Goal: Information Seeking & Learning: Learn about a topic

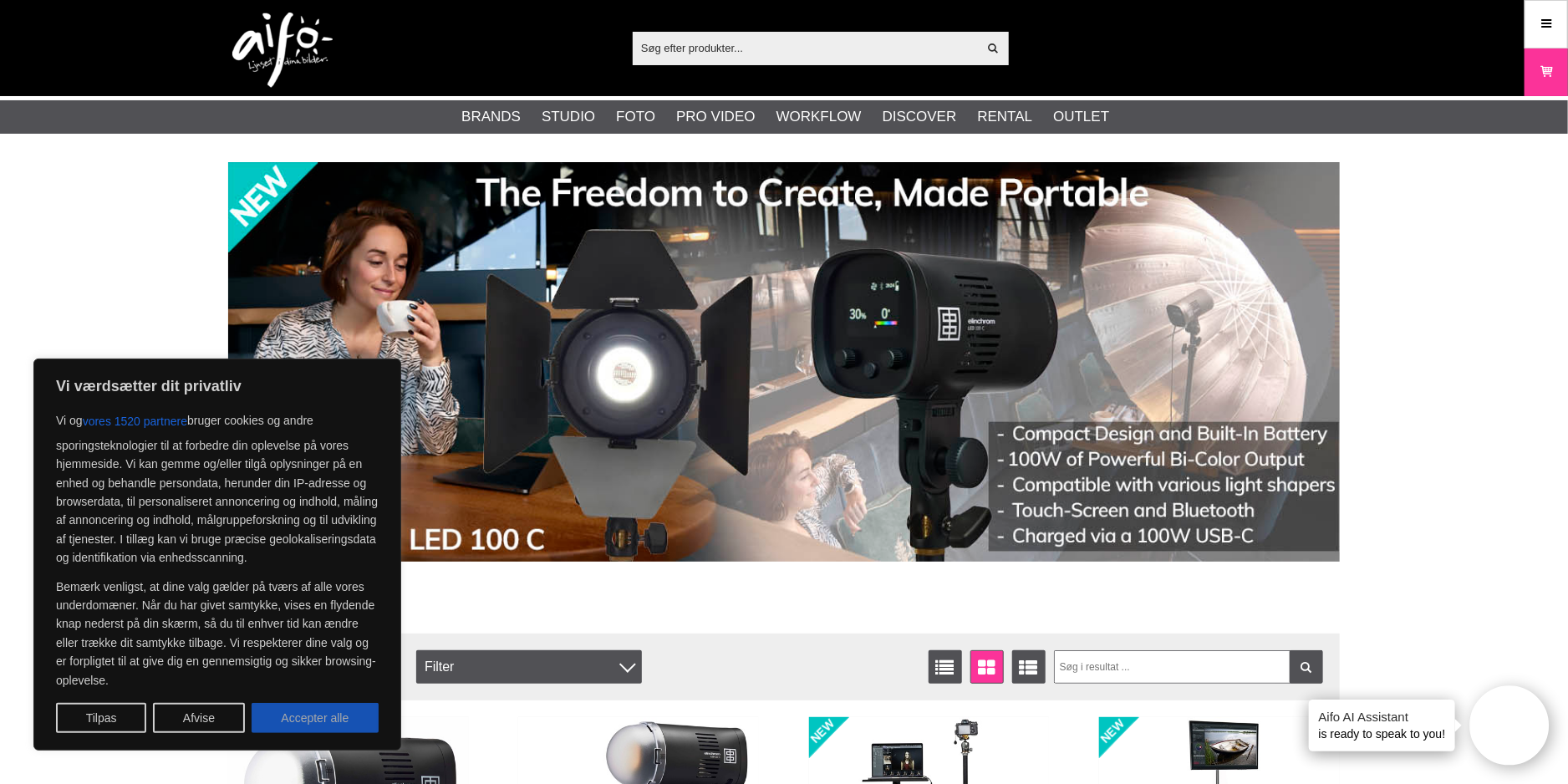
click at [341, 715] on button "Accepter alle" at bounding box center [315, 718] width 127 height 30
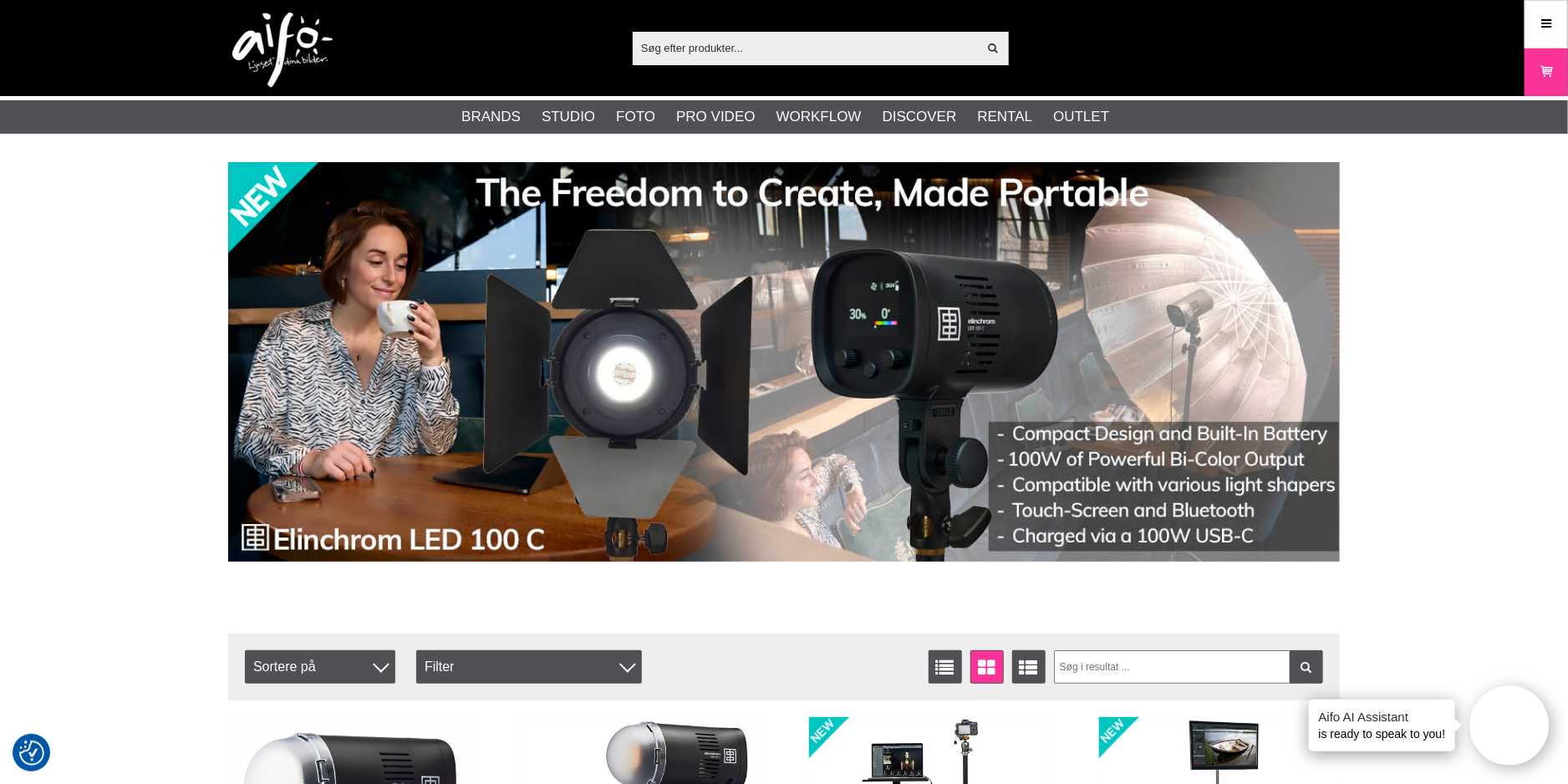
checkbox input "true"
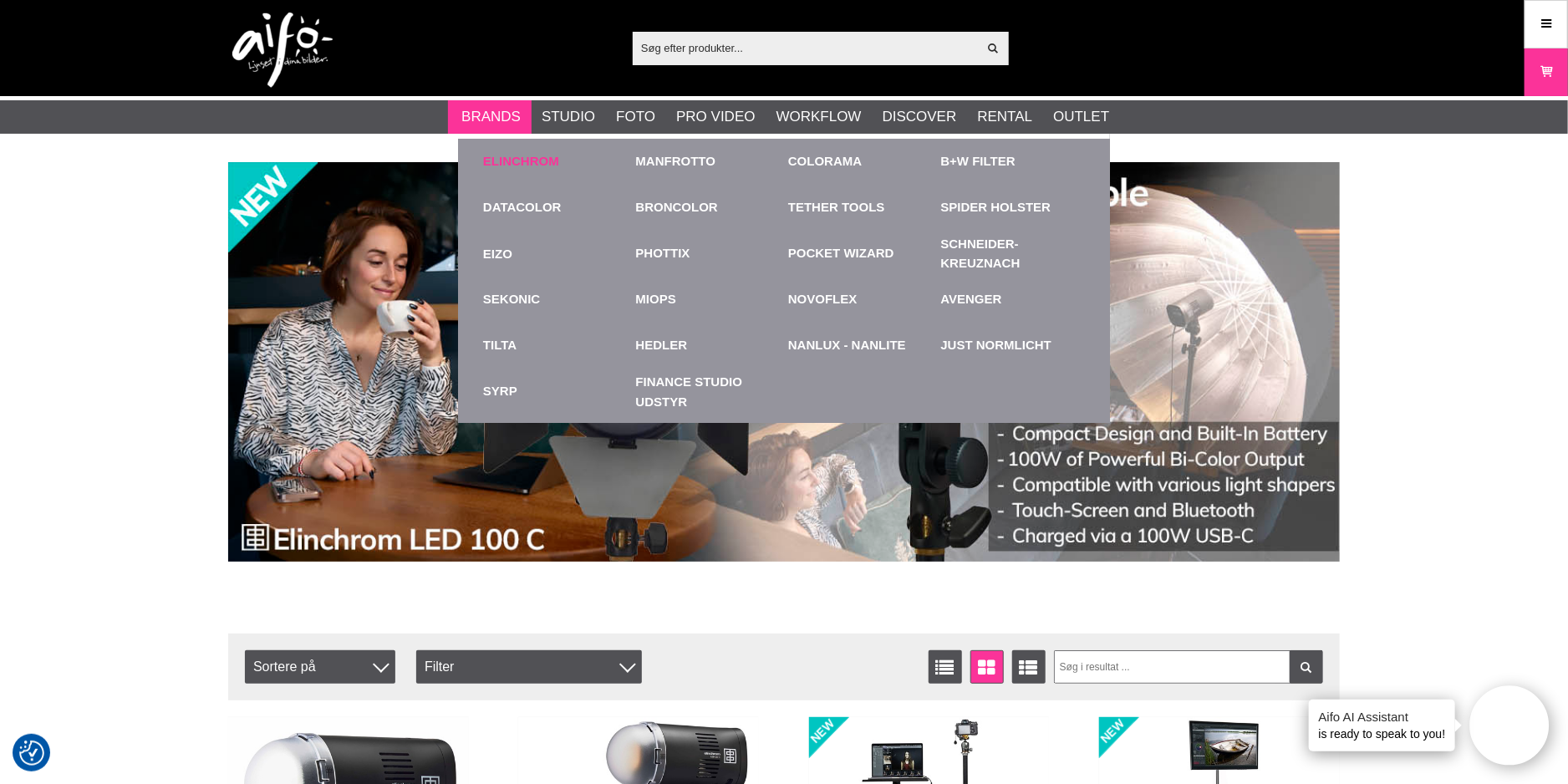
click at [509, 164] on link "Elinchrom" at bounding box center [521, 161] width 76 height 19
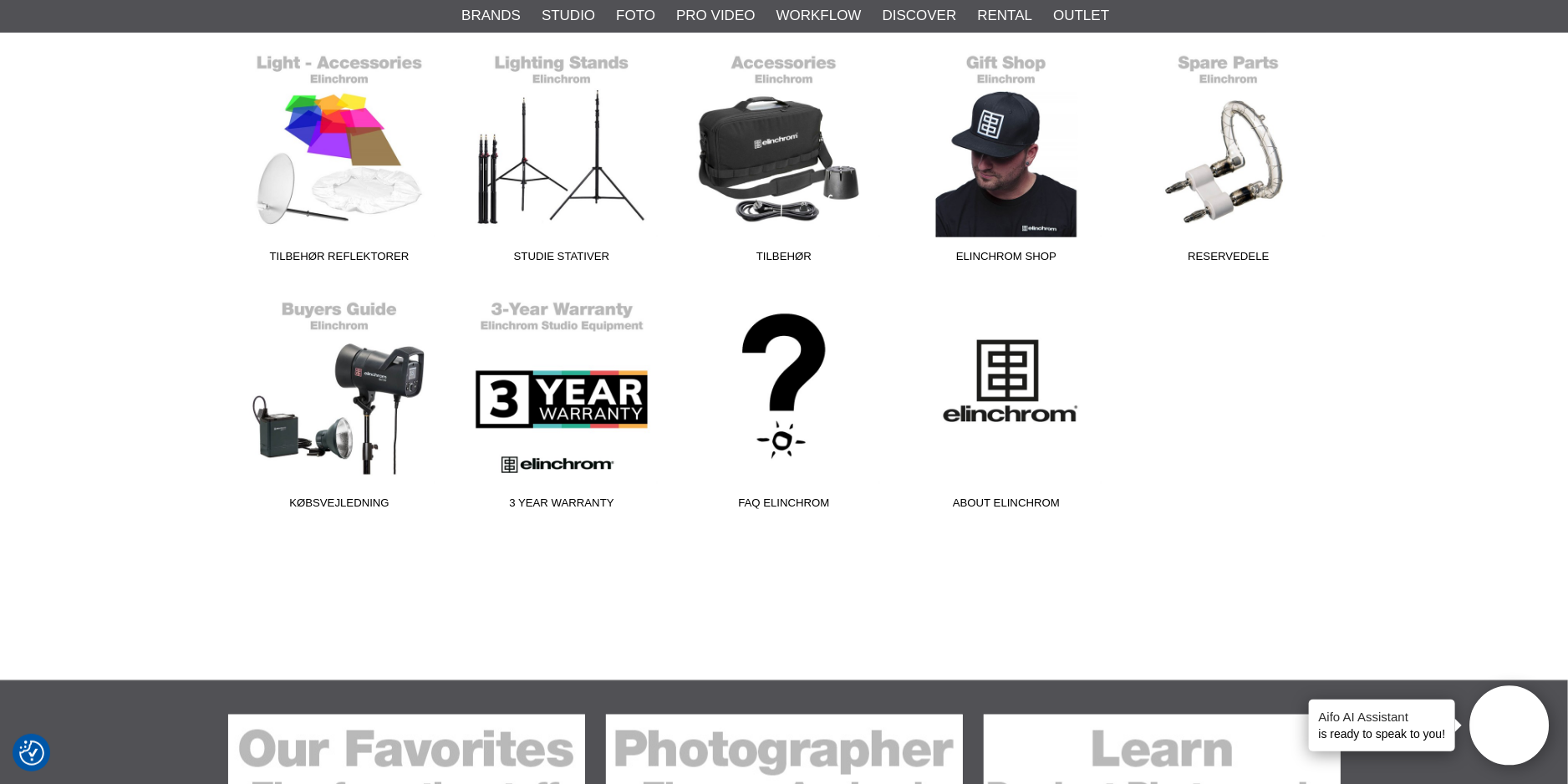
scroll to position [1003, 0]
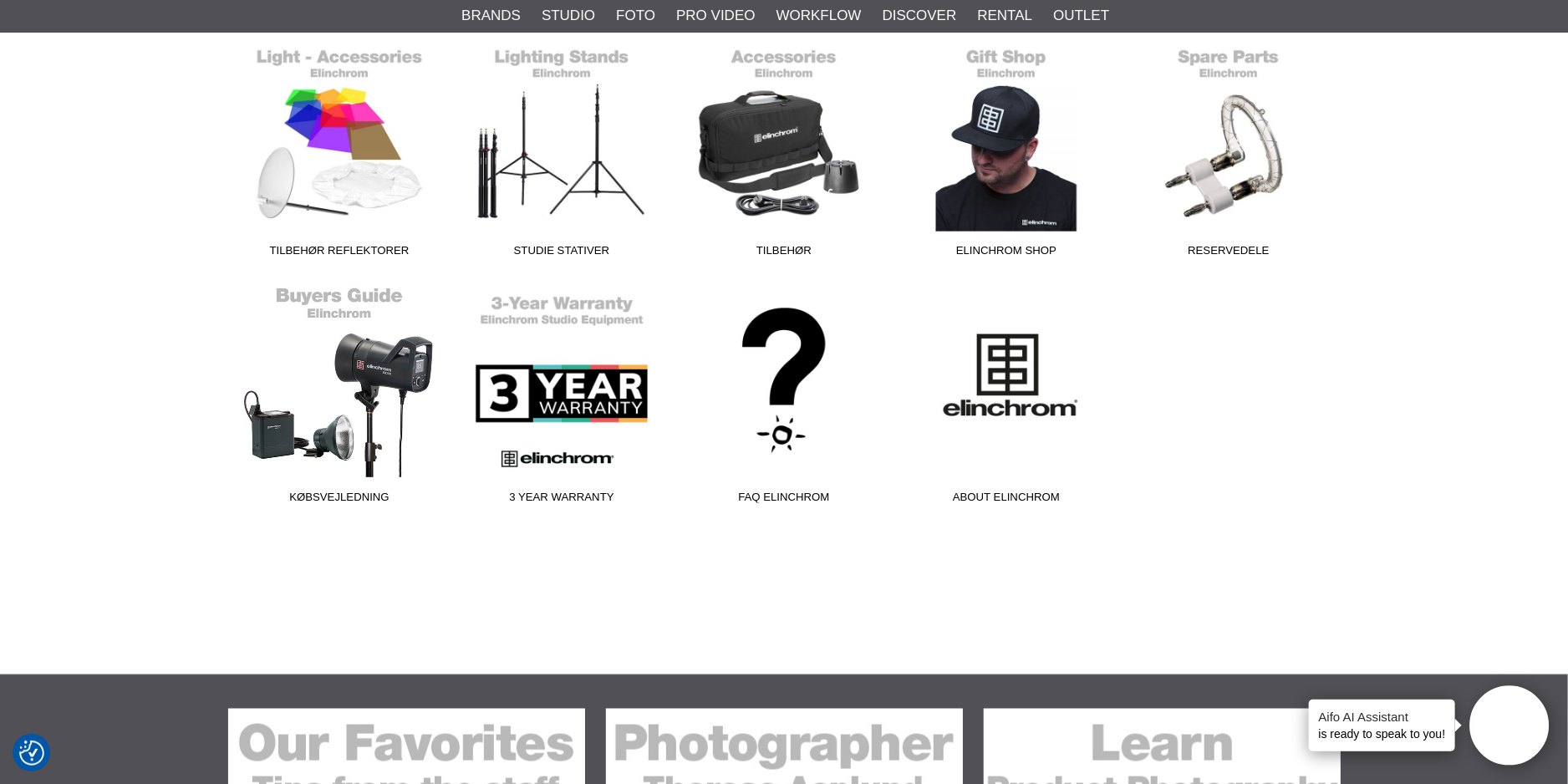
click at [366, 364] on link "Købsvejledning" at bounding box center [340, 399] width 223 height 226
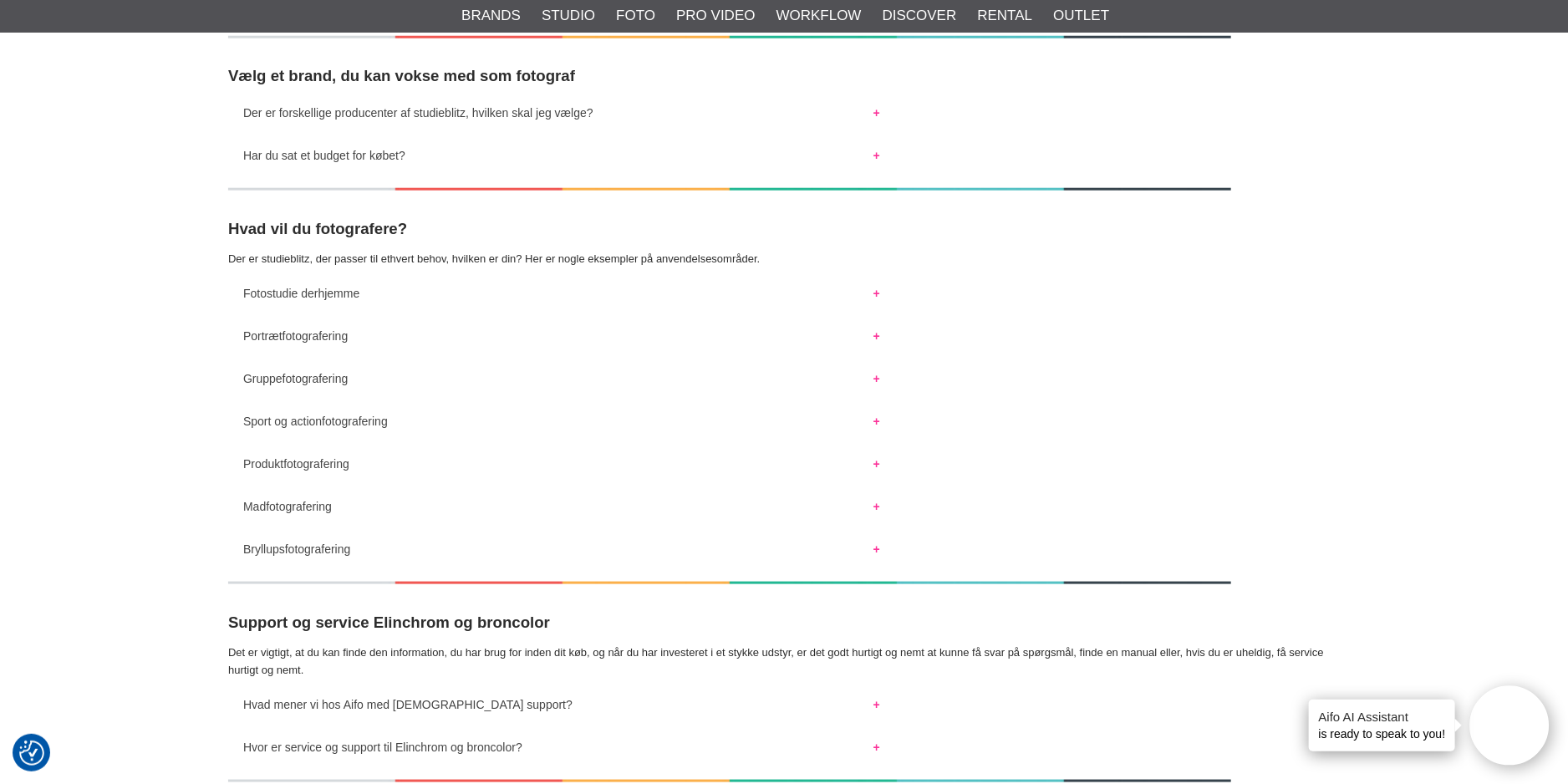
scroll to position [835, 0]
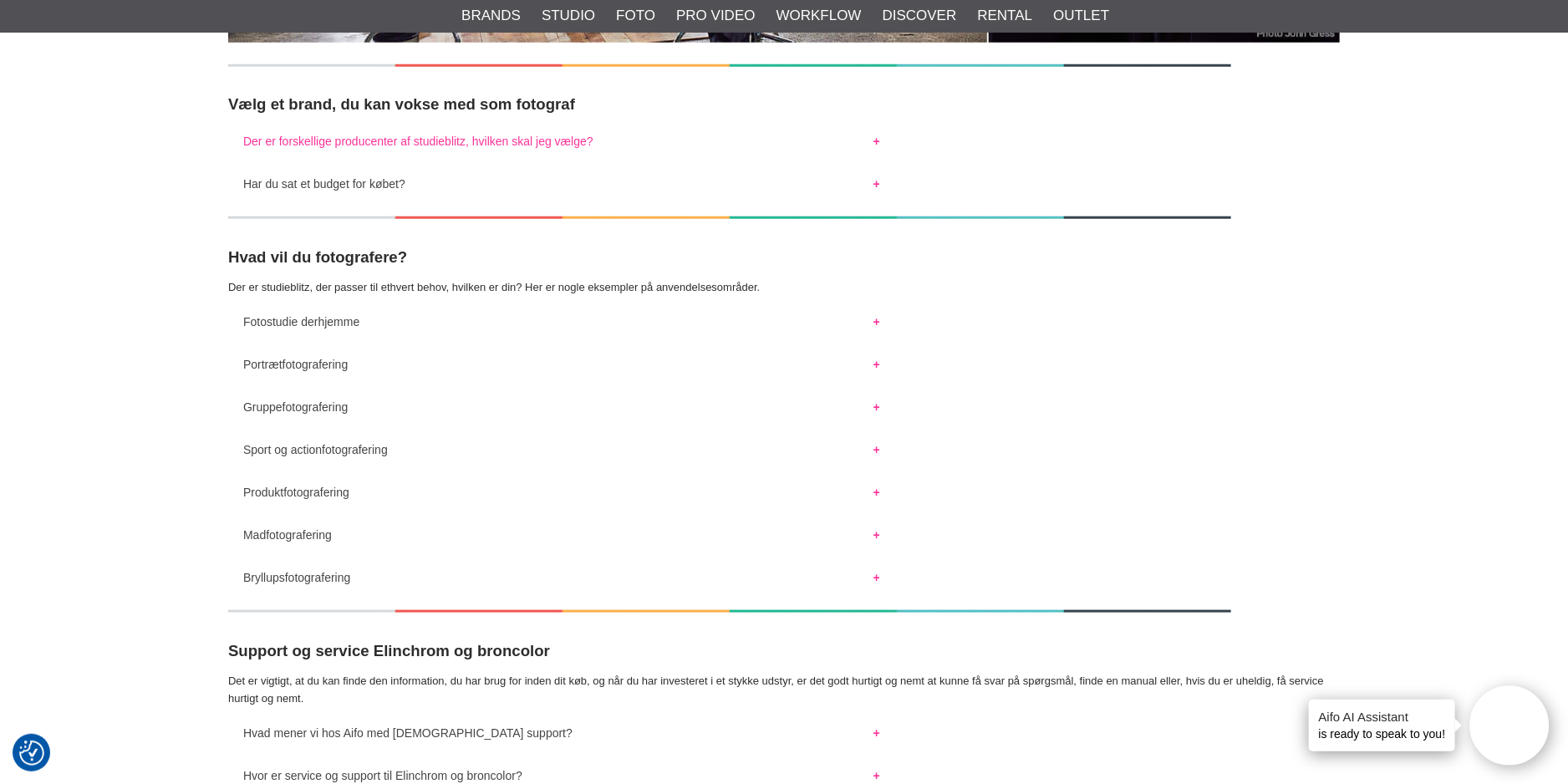
click at [878, 139] on button "Der er forskellige producenter af studieblitz, hvilken skal jeg vælge?" at bounding box center [561, 137] width 667 height 22
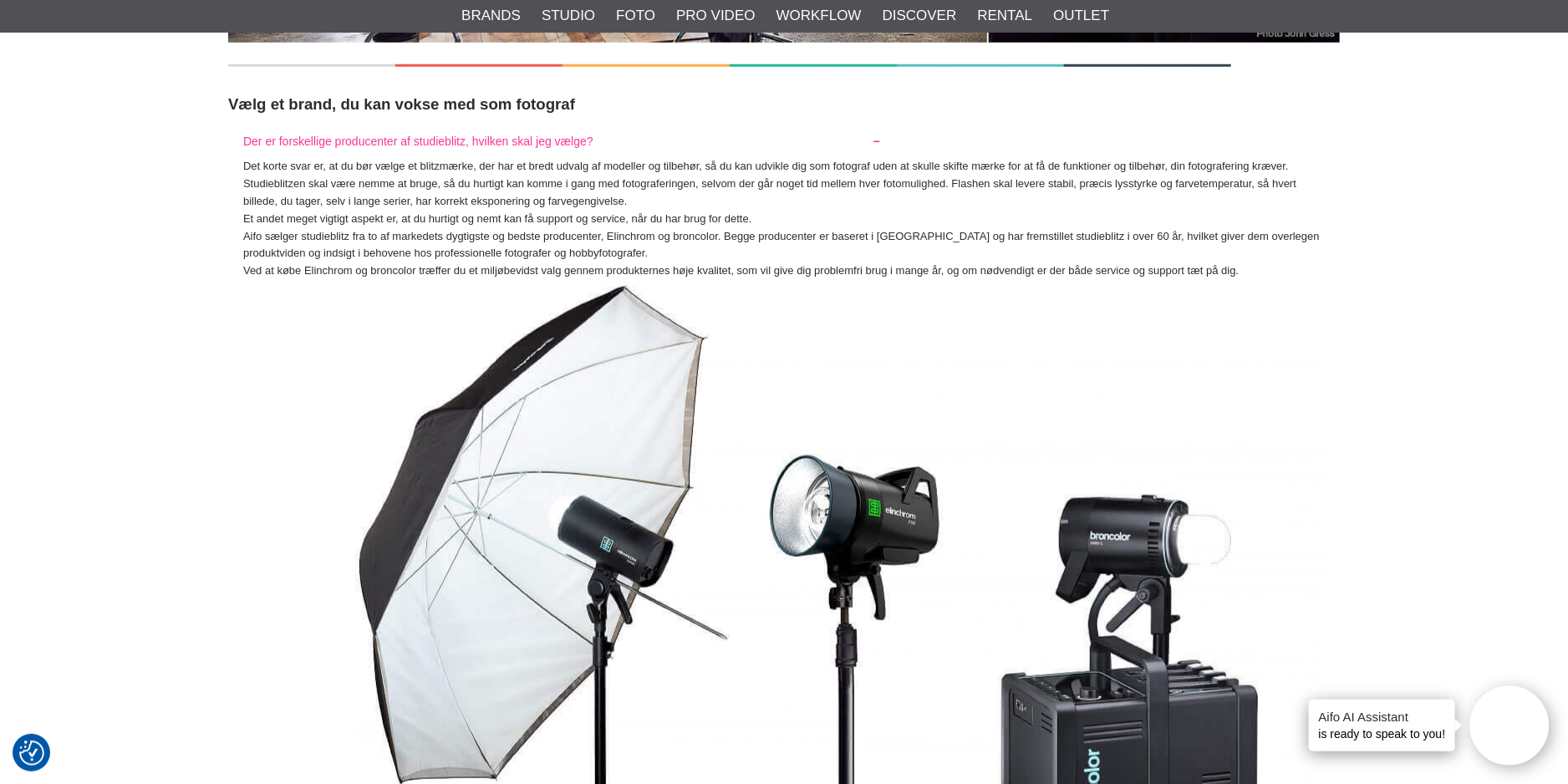
click at [878, 139] on button "Der er forskellige producenter af studieblitz, hvilken skal jeg vælge?" at bounding box center [561, 137] width 667 height 22
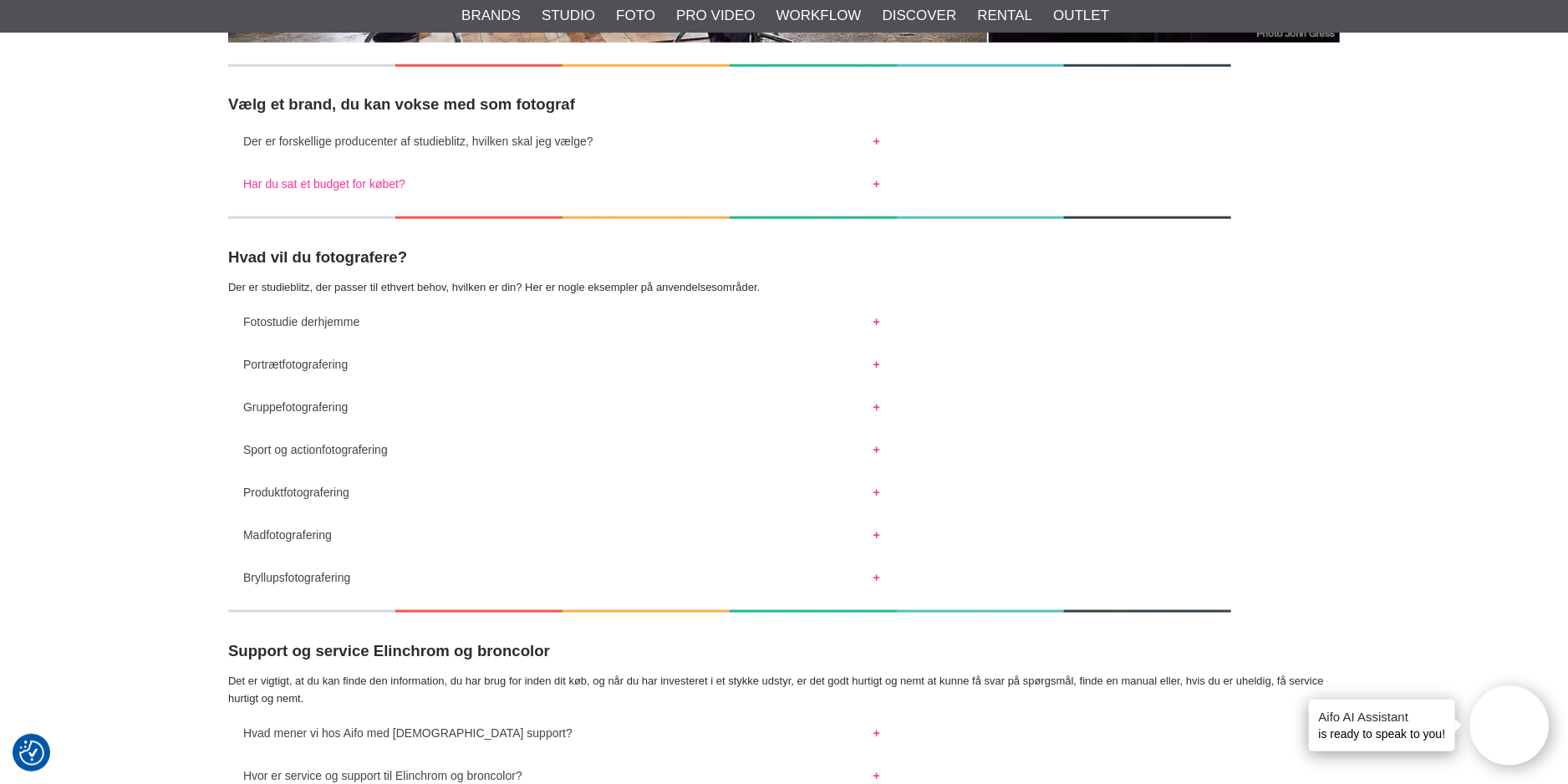
click at [875, 179] on button "Har du sat et budget for købet?" at bounding box center [561, 180] width 667 height 22
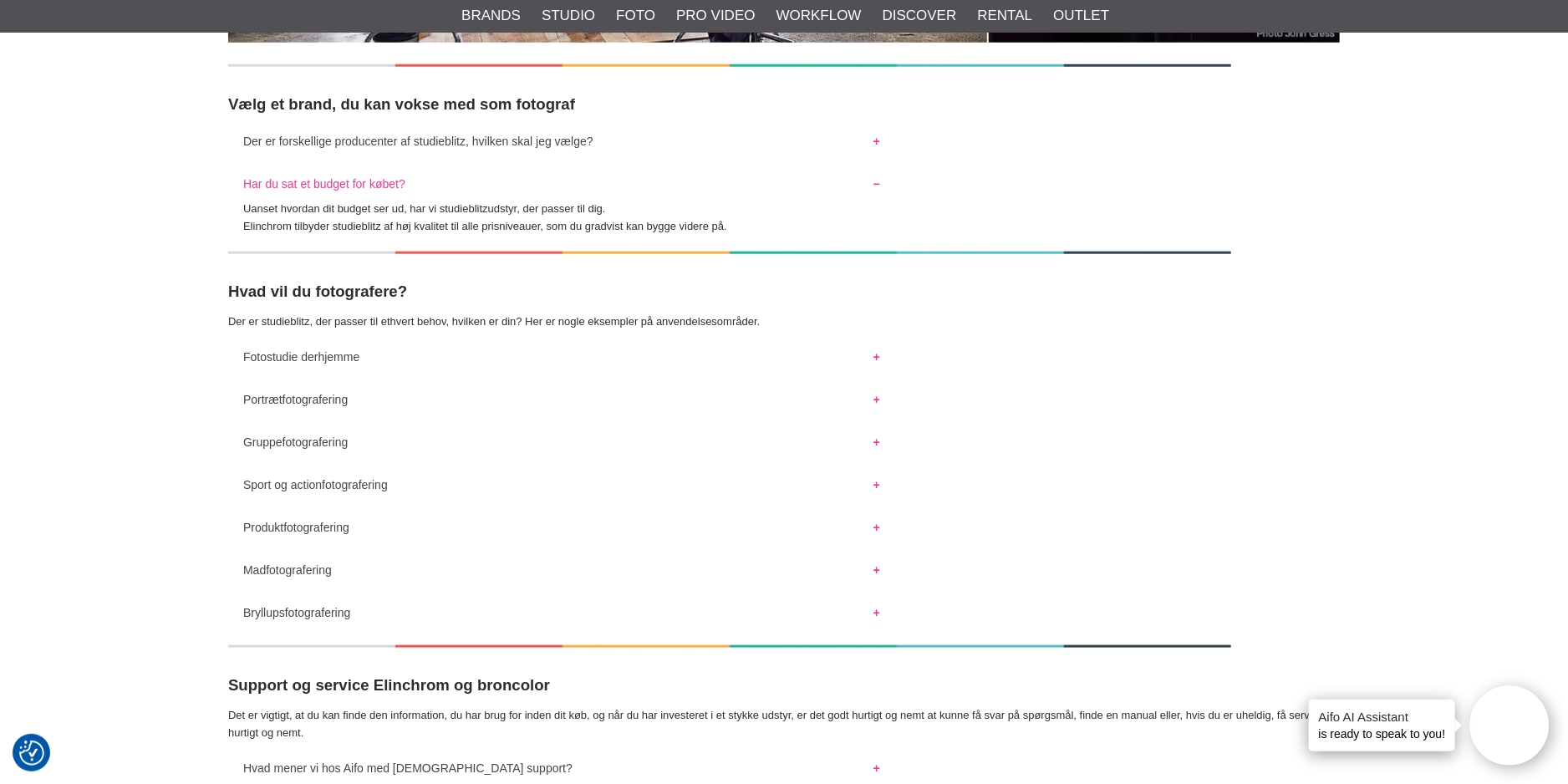
click at [875, 179] on button "Har du sat et budget for købet?" at bounding box center [561, 180] width 667 height 22
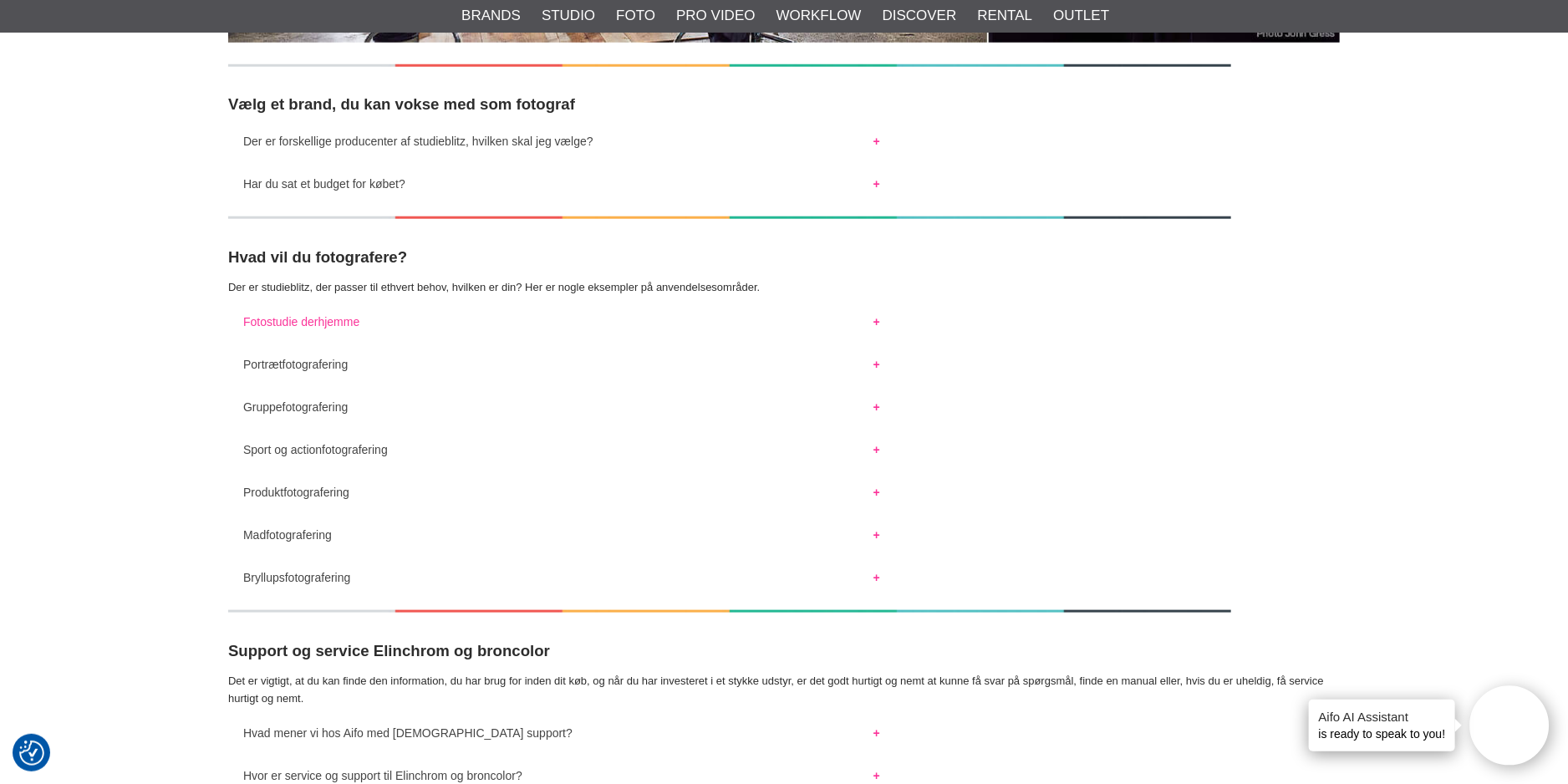
click at [874, 317] on button "Fotostudie derhjemme" at bounding box center [561, 318] width 667 height 22
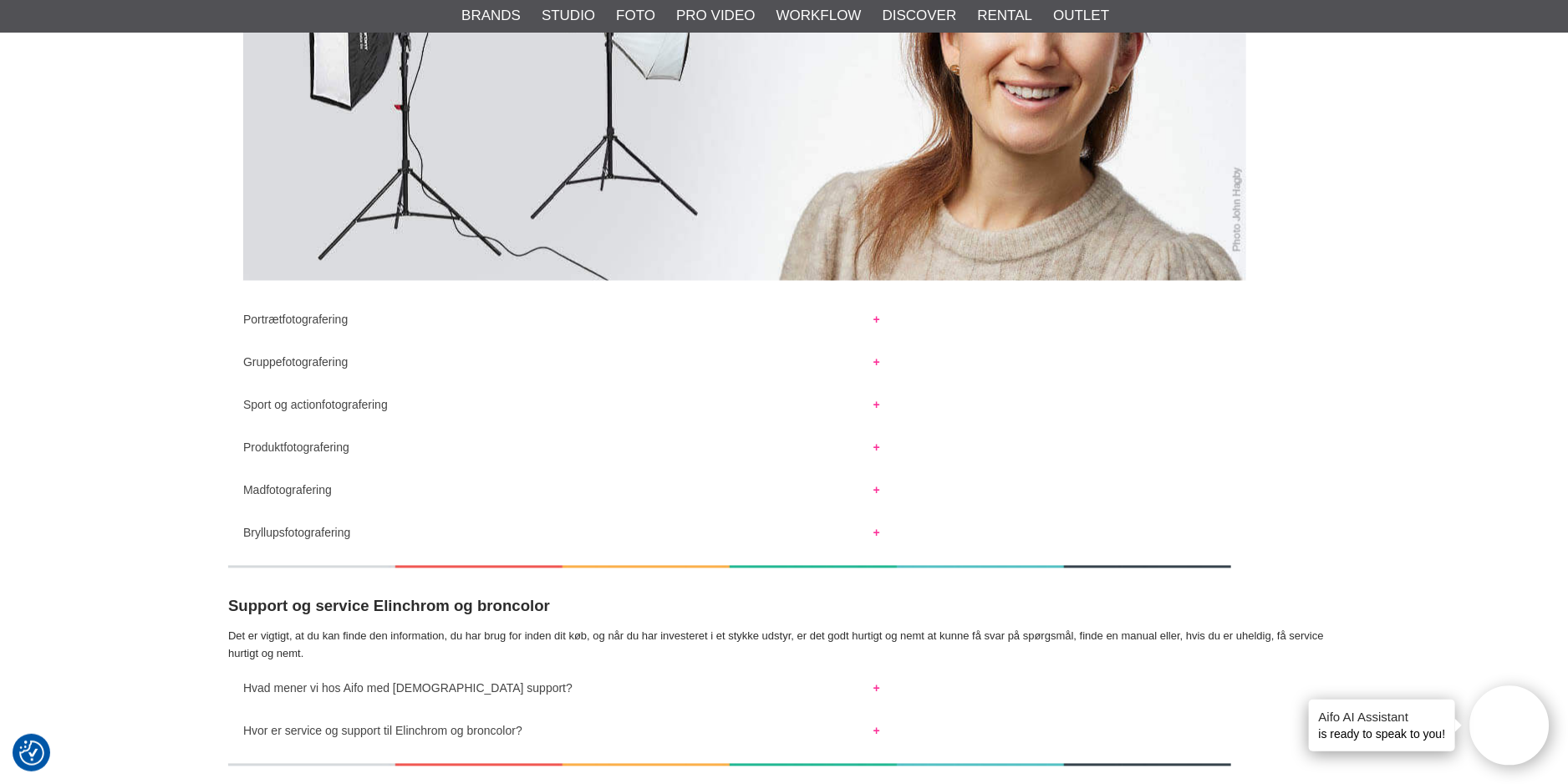
scroll to position [1755, 0]
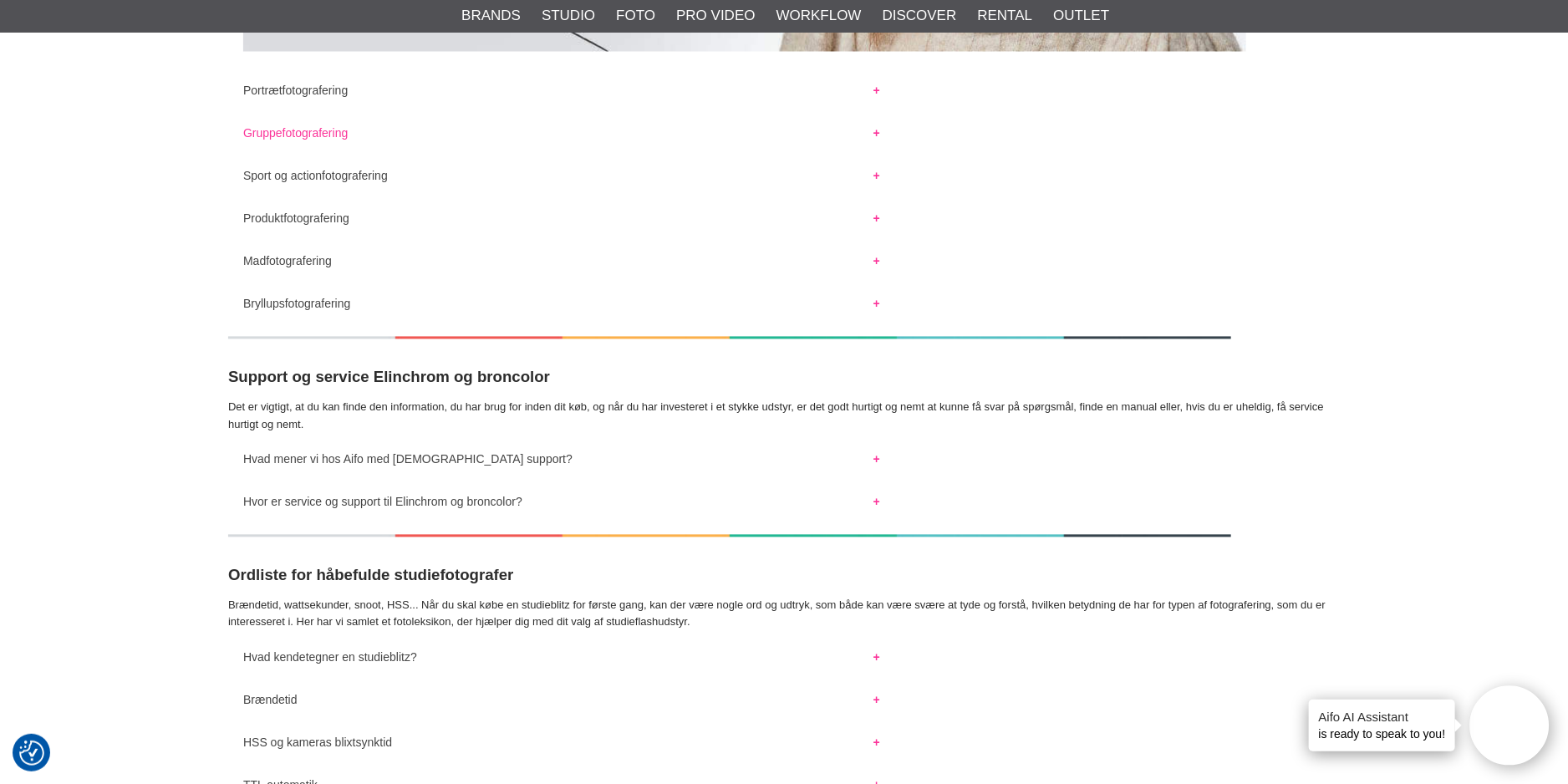
click at [878, 138] on button "Gruppefotografering" at bounding box center [561, 130] width 667 height 22
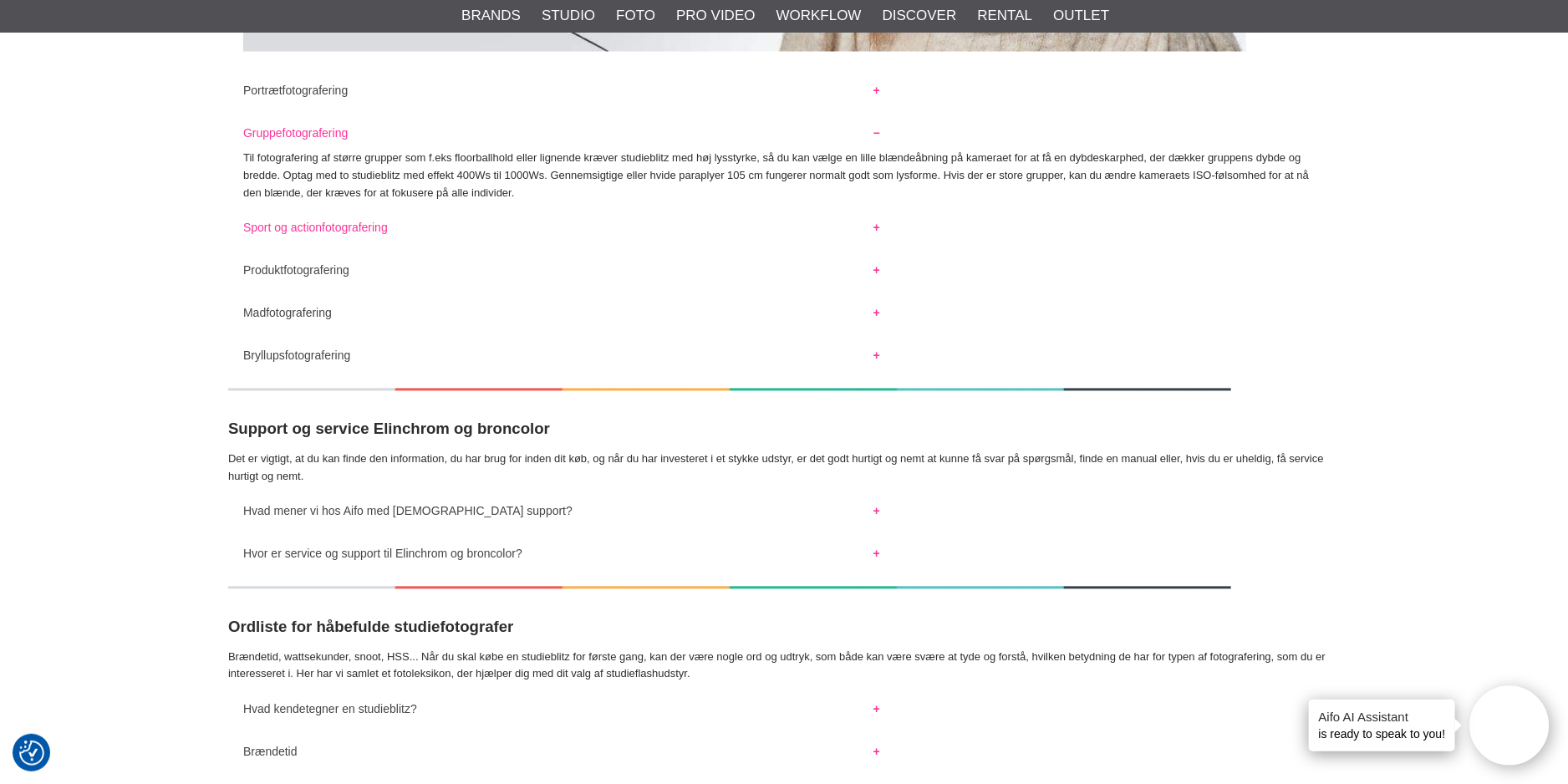
click at [875, 230] on button "Sport og actionfotografering" at bounding box center [561, 224] width 667 height 22
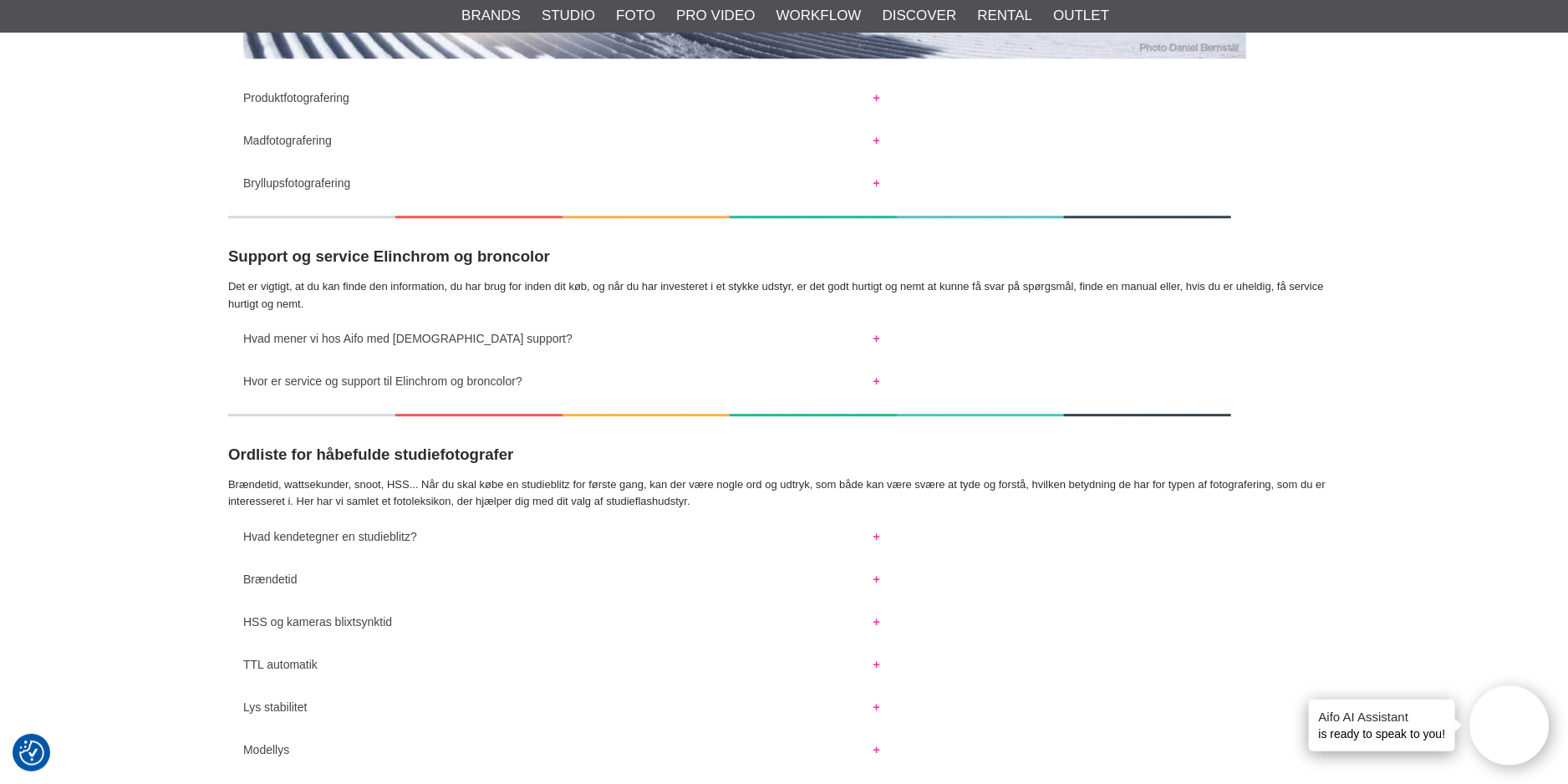
scroll to position [2674, 0]
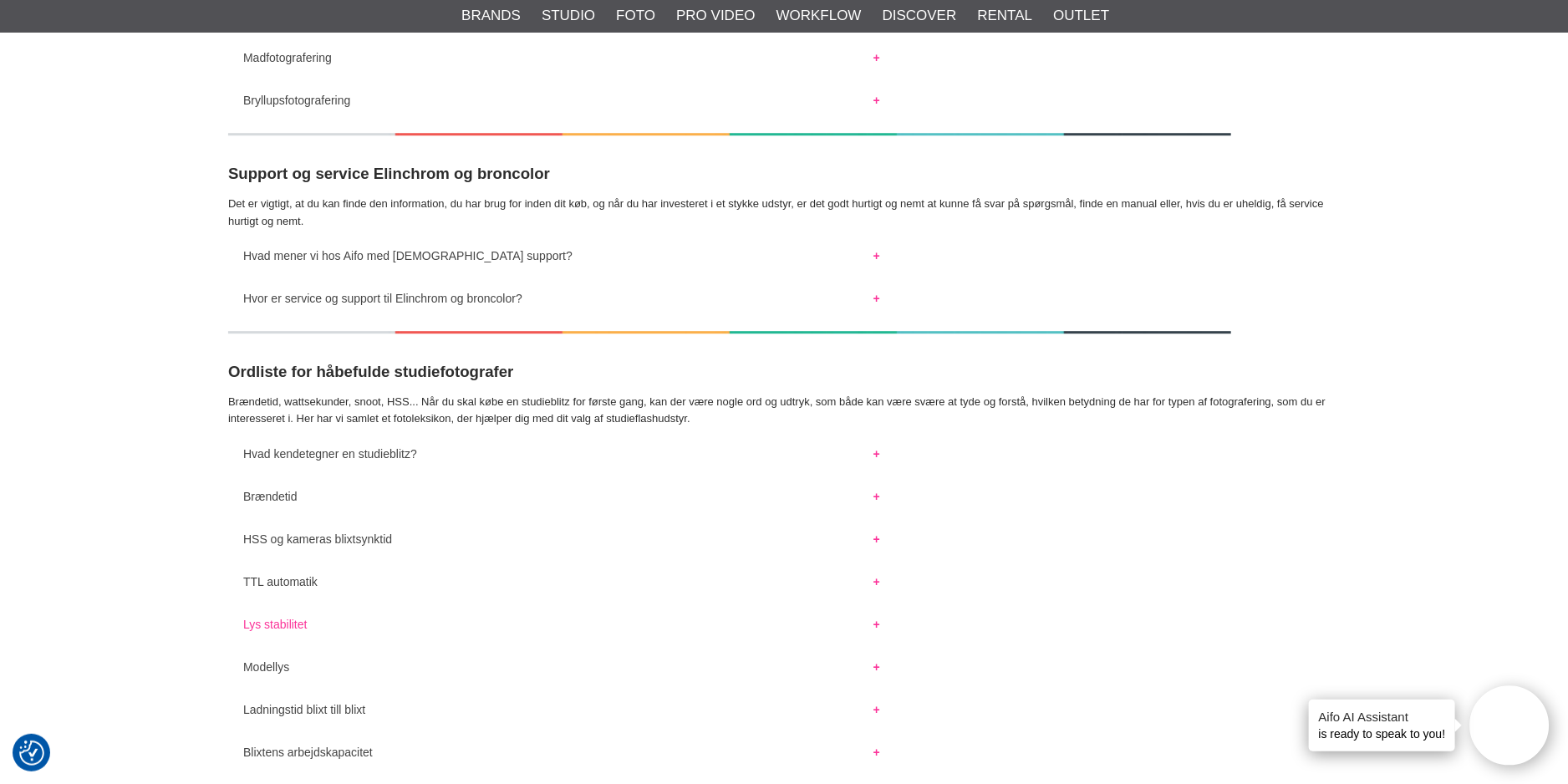
click at [870, 623] on button "Lys stabilitet" at bounding box center [561, 620] width 667 height 22
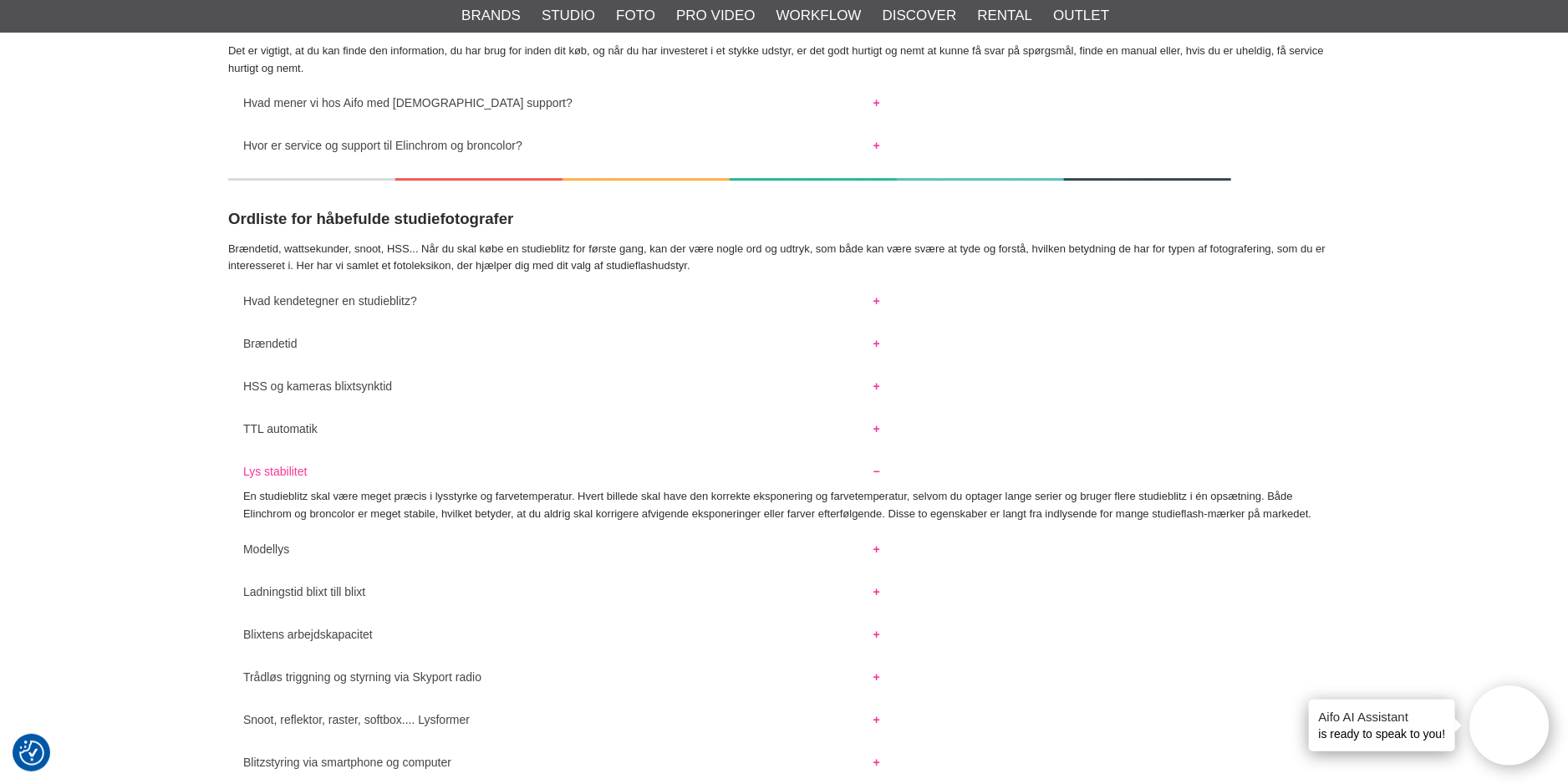
scroll to position [2926, 0]
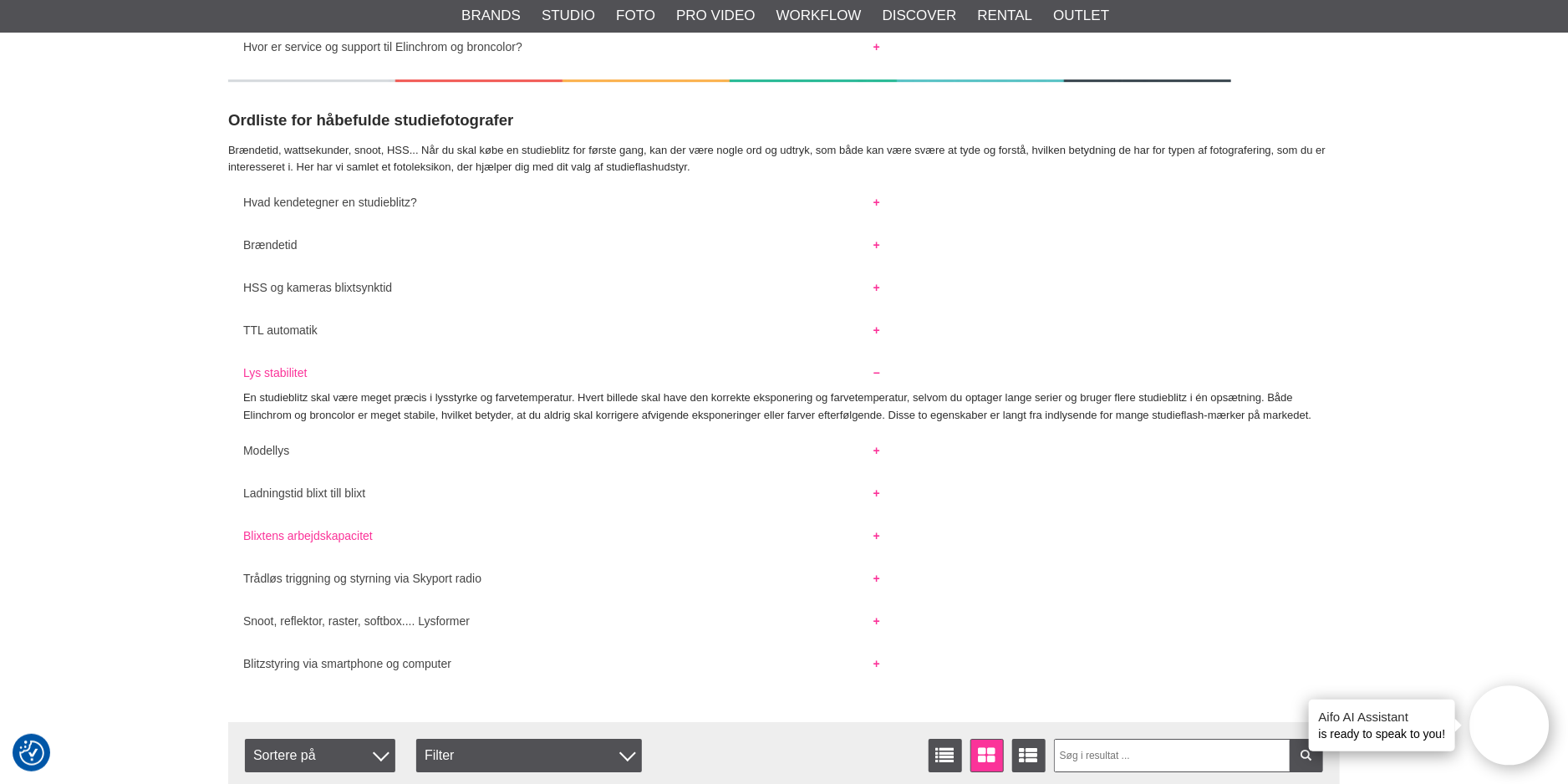
click at [874, 535] on button "Blixtens arbejdskapacitet" at bounding box center [561, 531] width 667 height 22
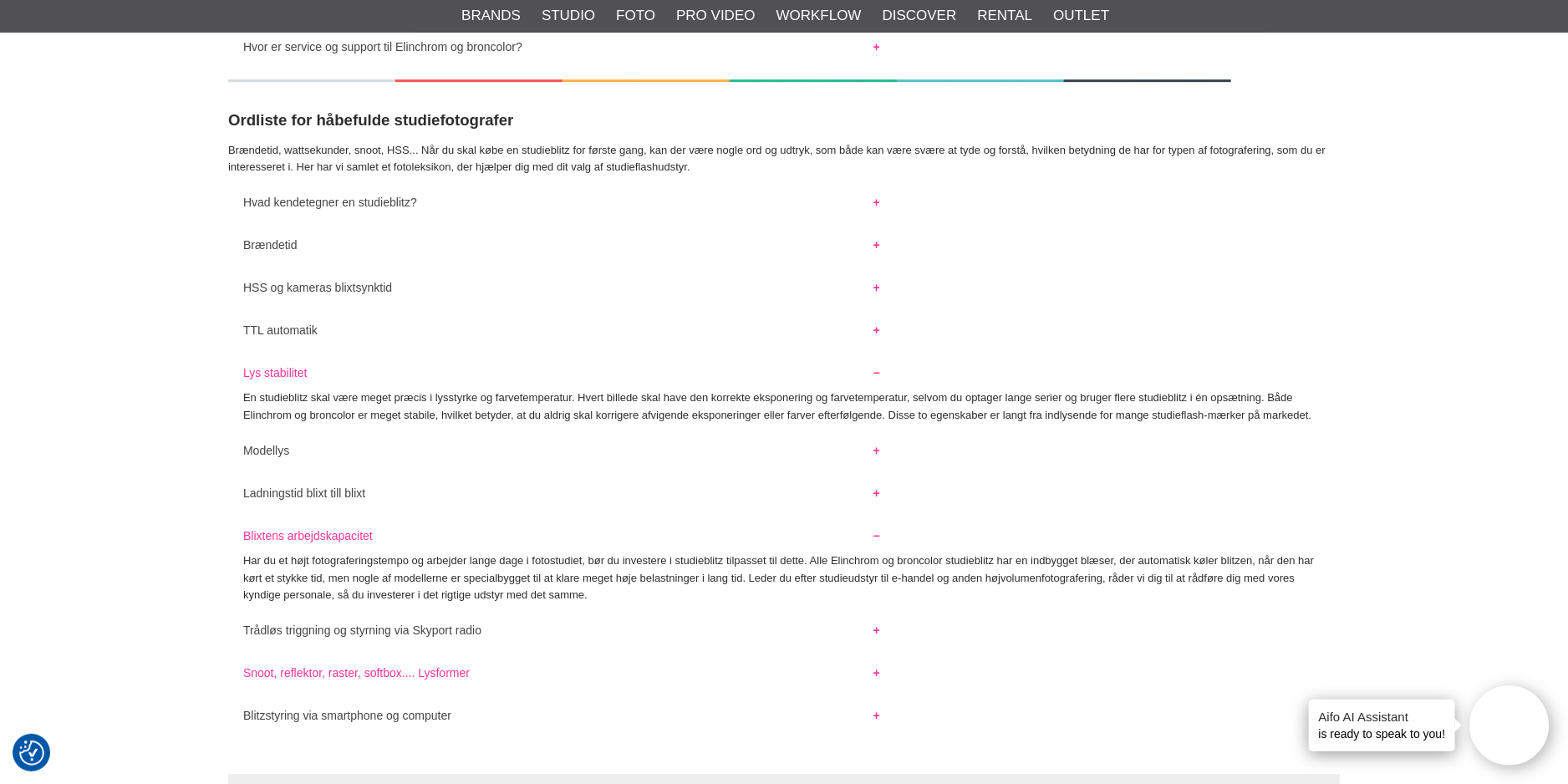
click at [876, 673] on button "Snoot, reflektor, raster, softbox.... Lysformer" at bounding box center [561, 669] width 667 height 22
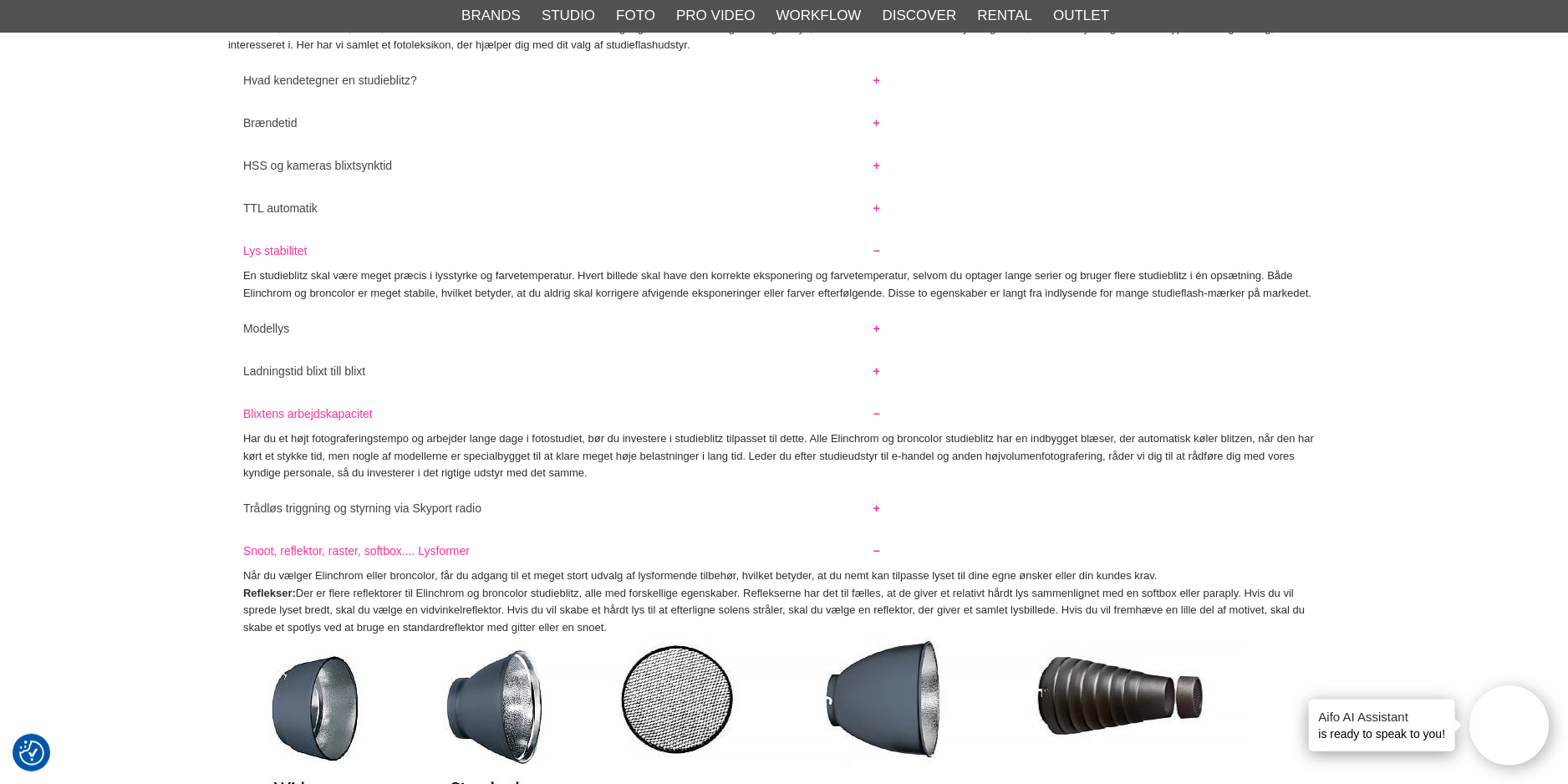
scroll to position [3177, 0]
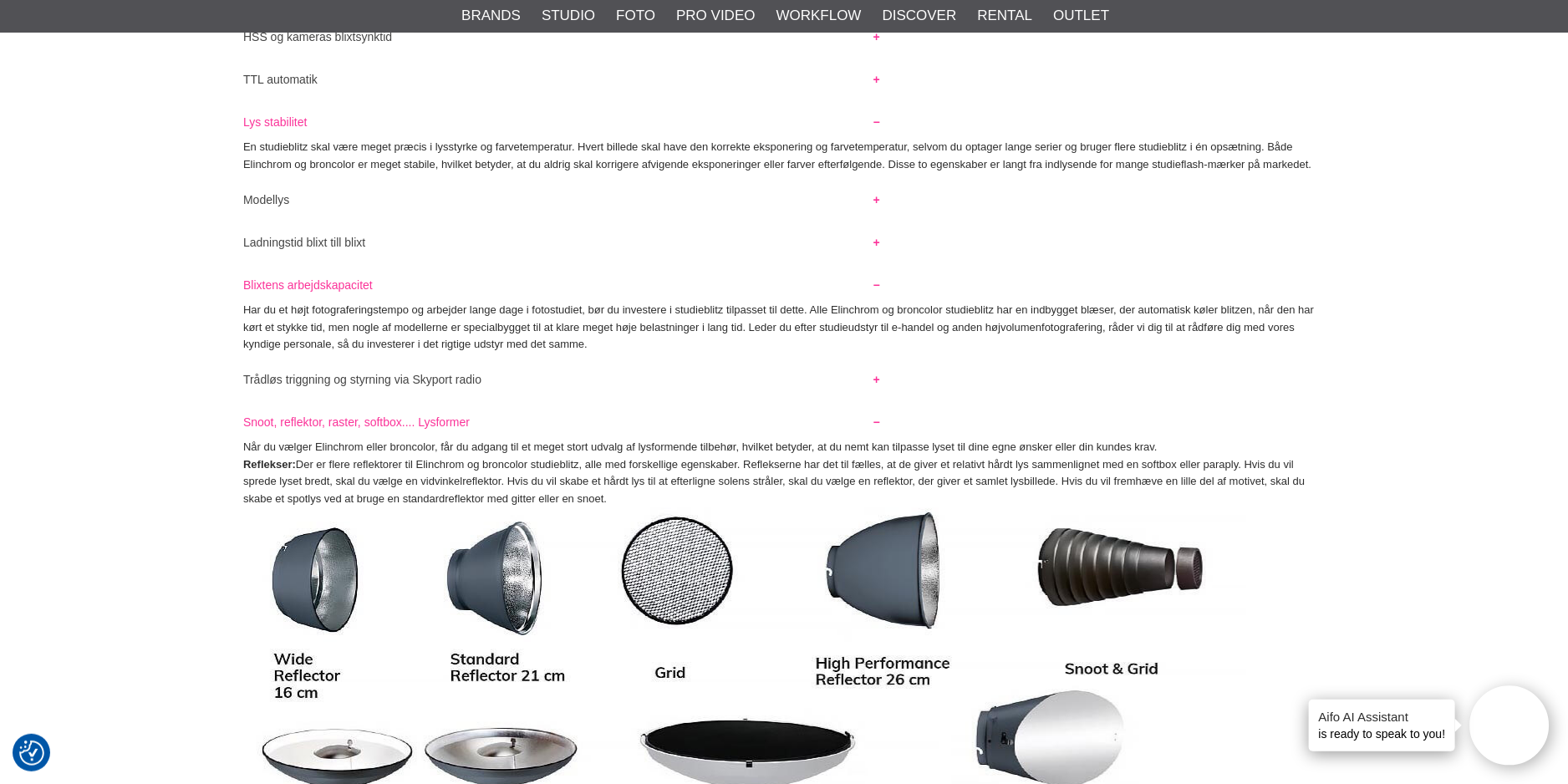
click at [879, 423] on button "Snoot, reflektor, raster, softbox.... Lysformer" at bounding box center [561, 418] width 667 height 22
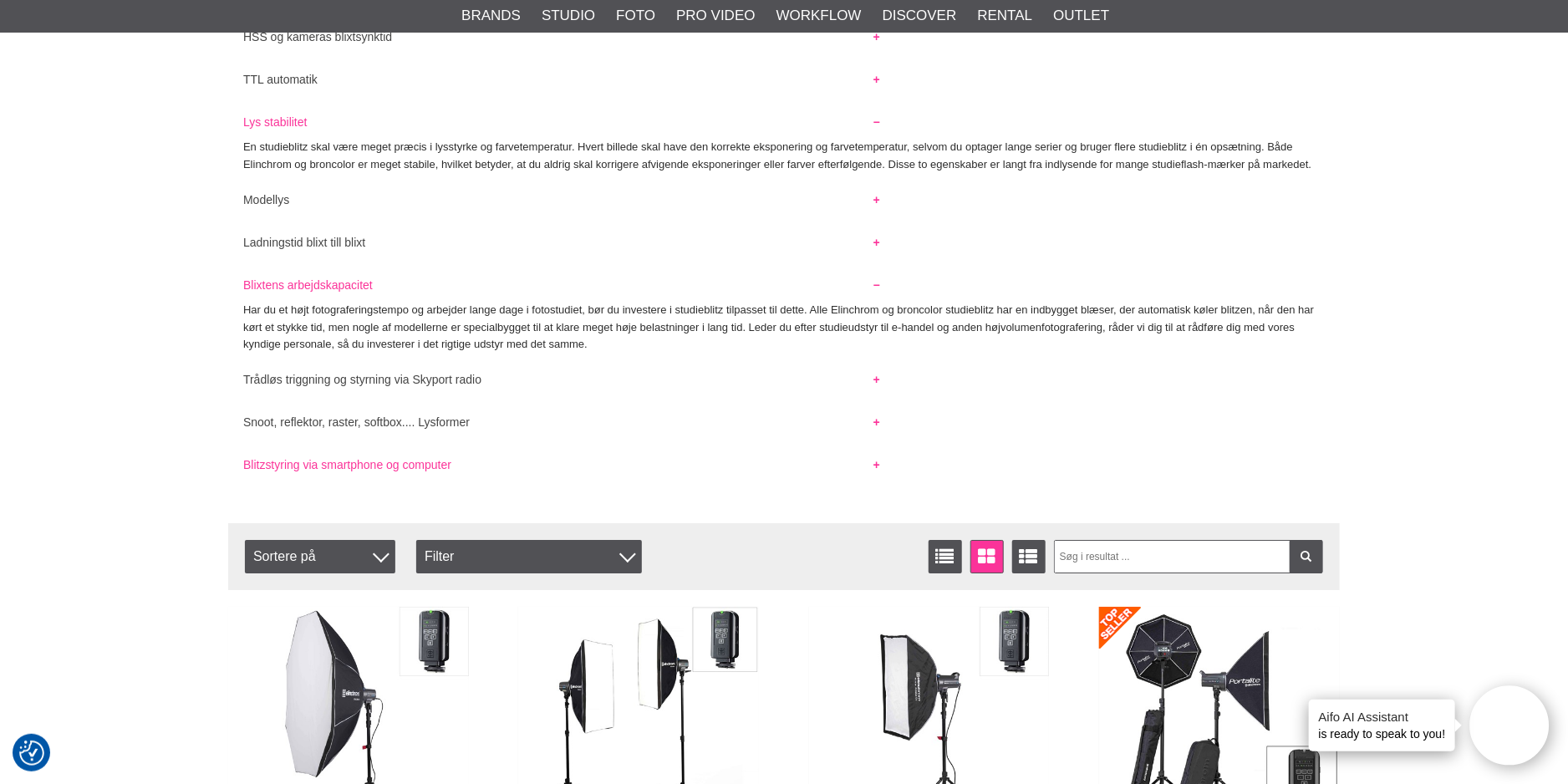
click at [879, 468] on button "Blitzstyring via smartphone og computer" at bounding box center [561, 461] width 667 height 22
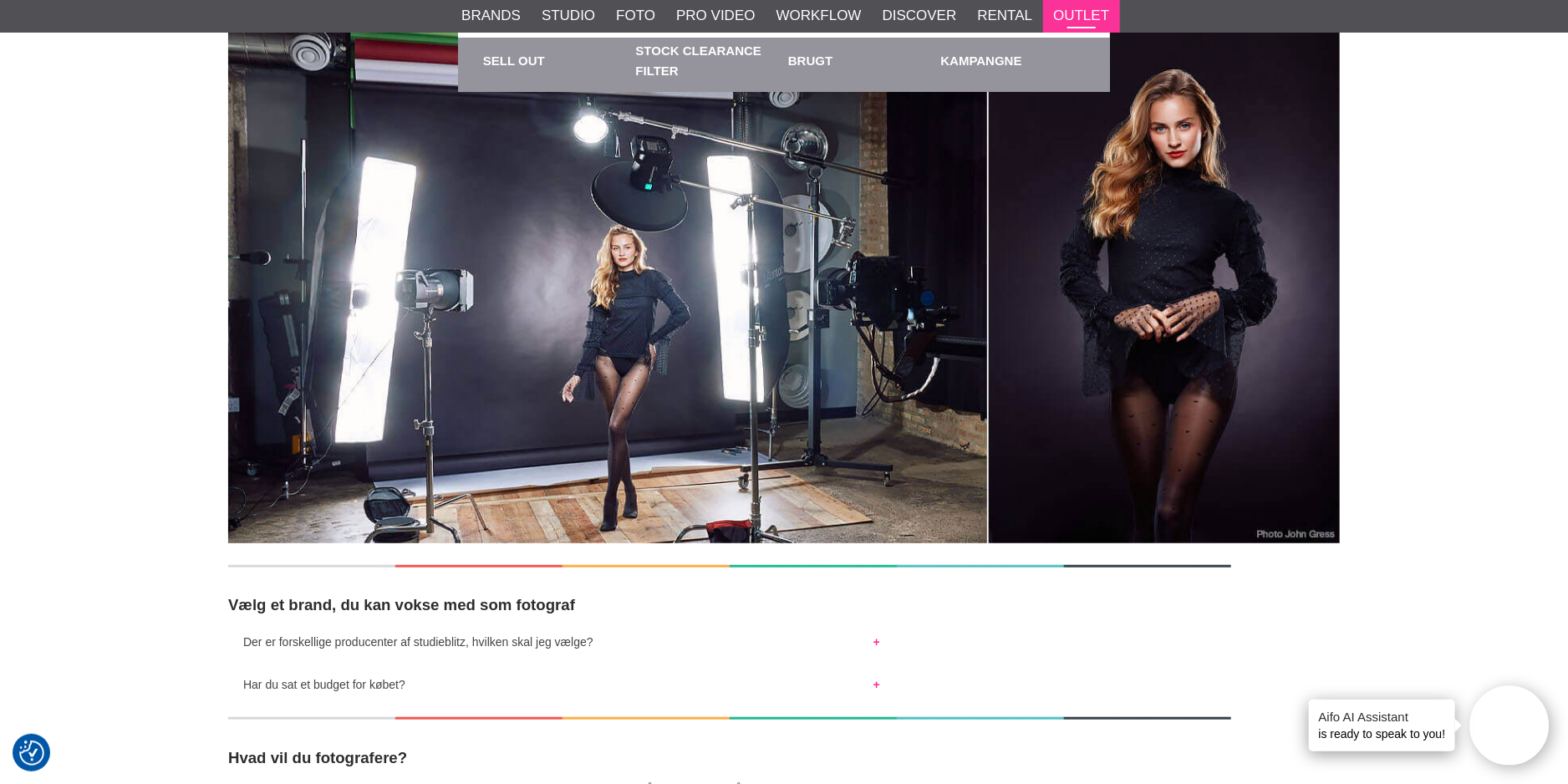
scroll to position [0, 0]
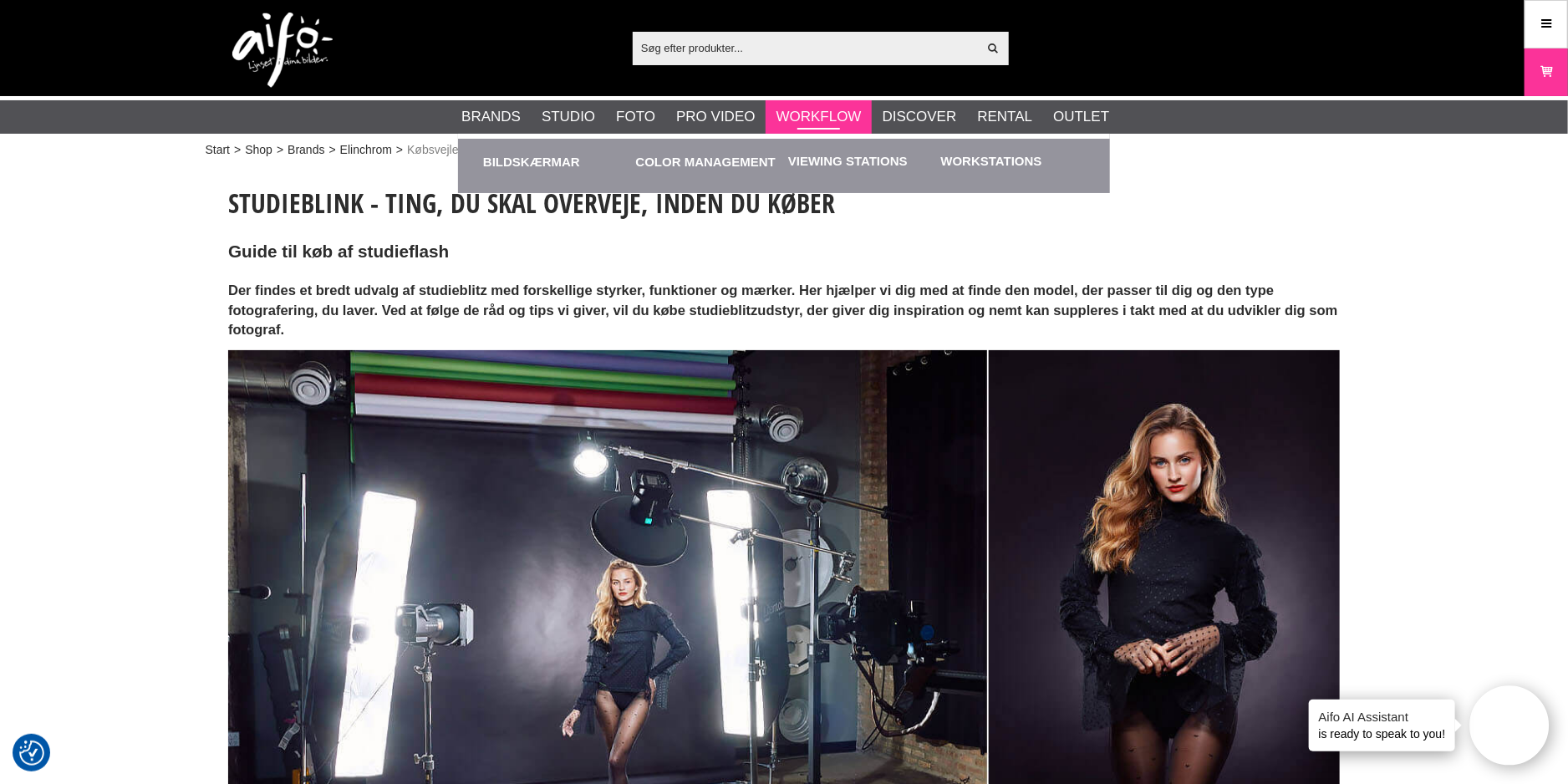
click at [797, 115] on link "Workflow" at bounding box center [819, 117] width 85 height 22
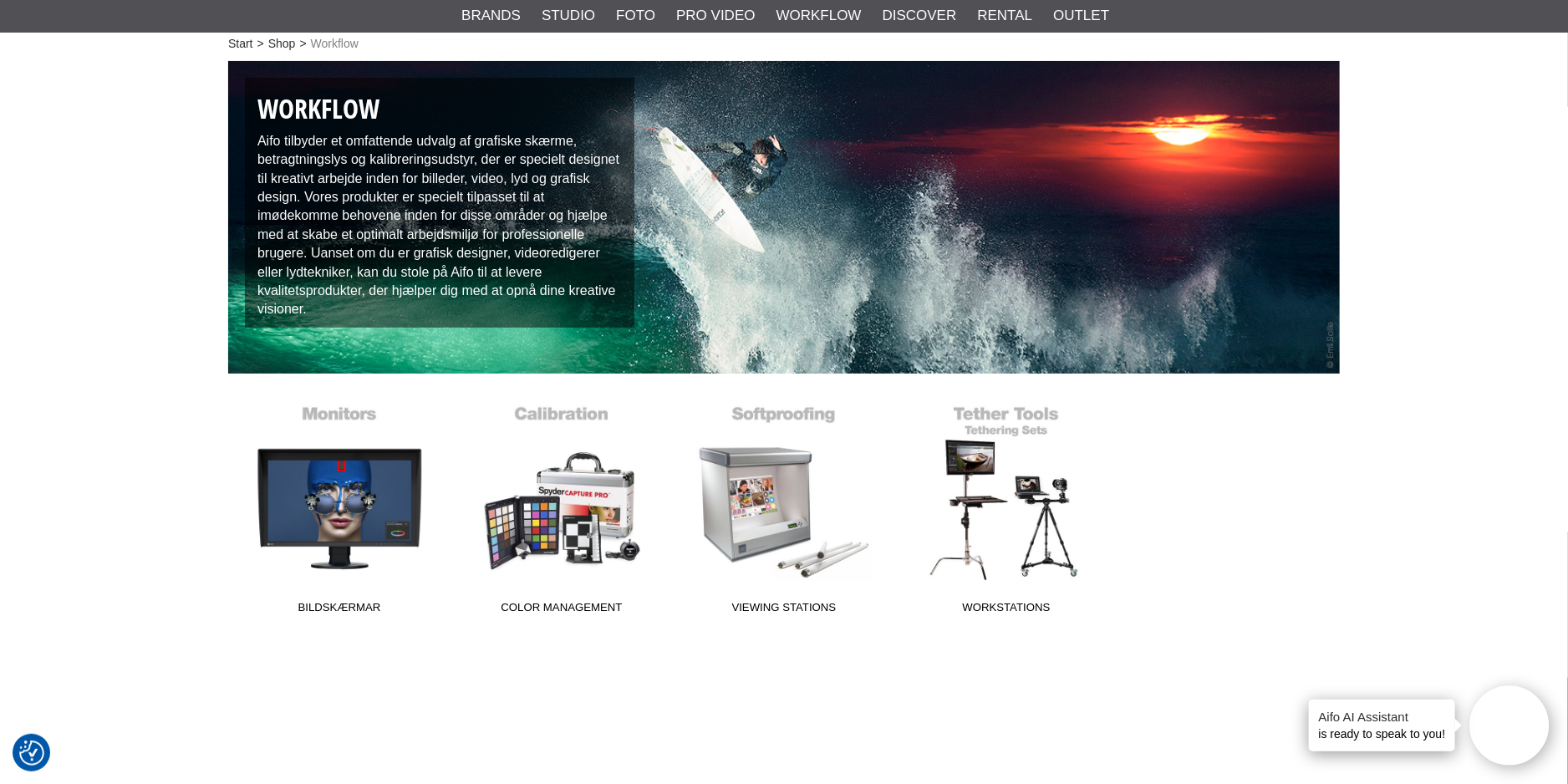
scroll to position [167, 0]
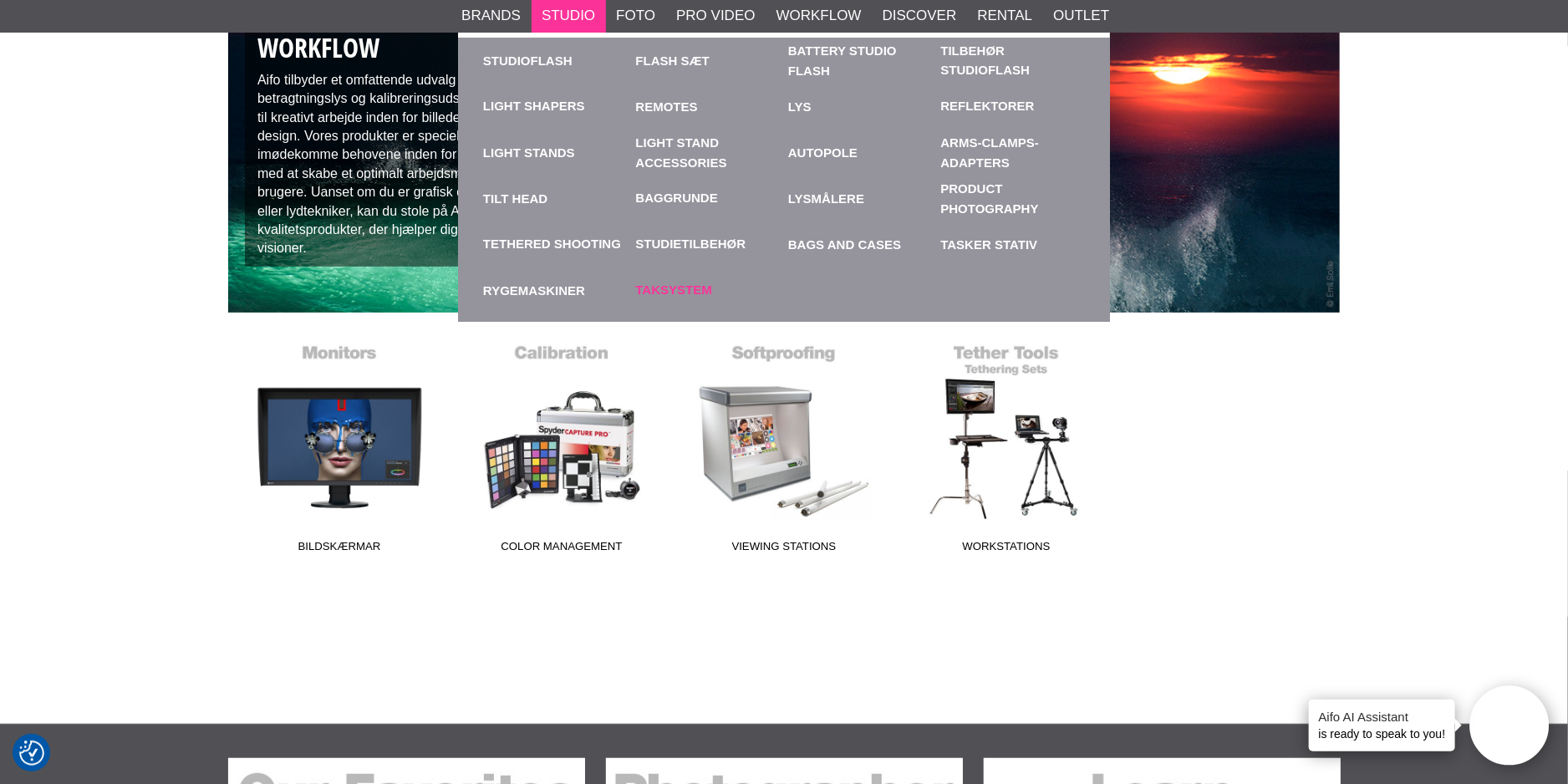
click at [710, 292] on link "Taksystem" at bounding box center [674, 290] width 76 height 19
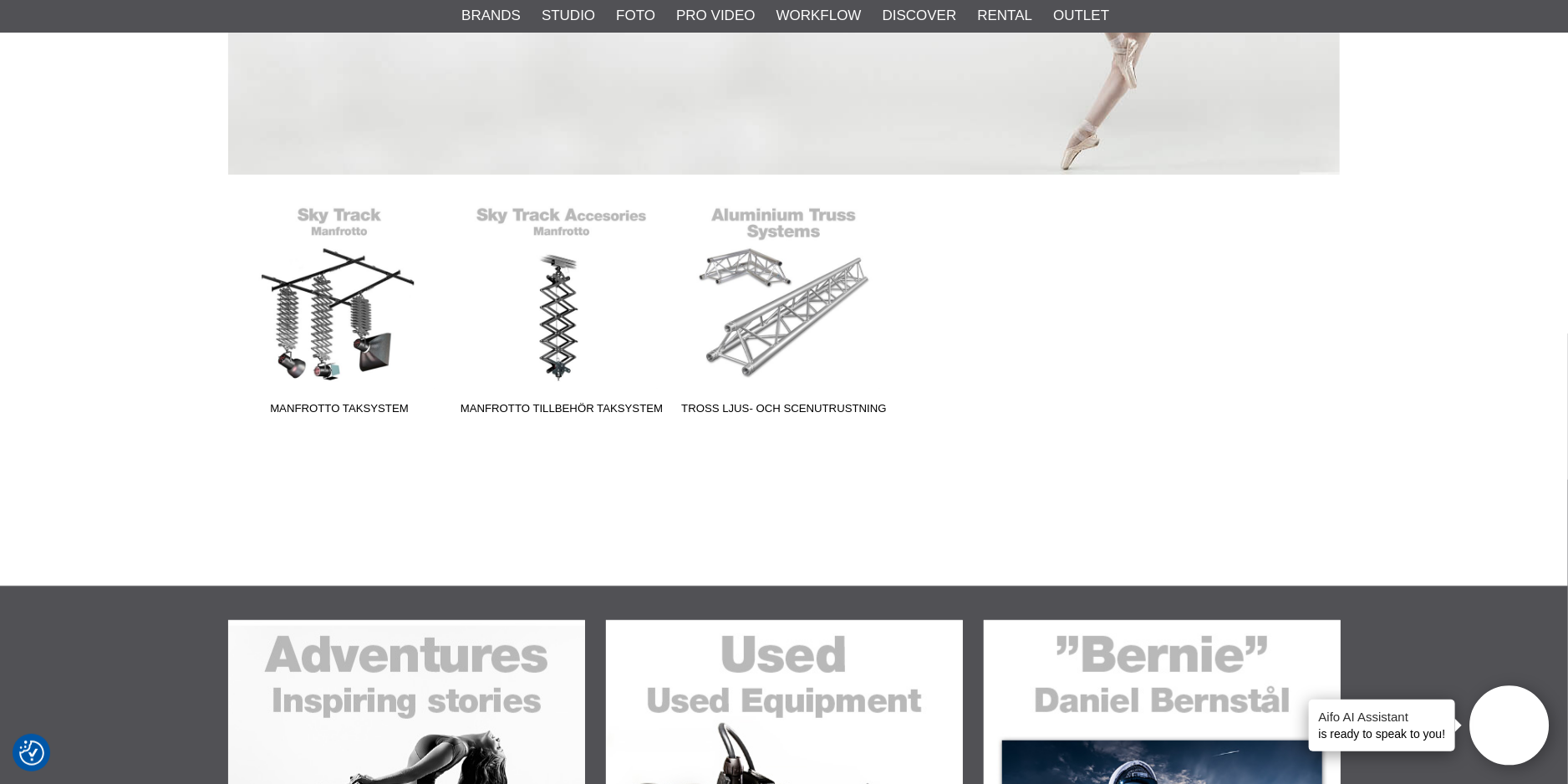
scroll to position [250, 0]
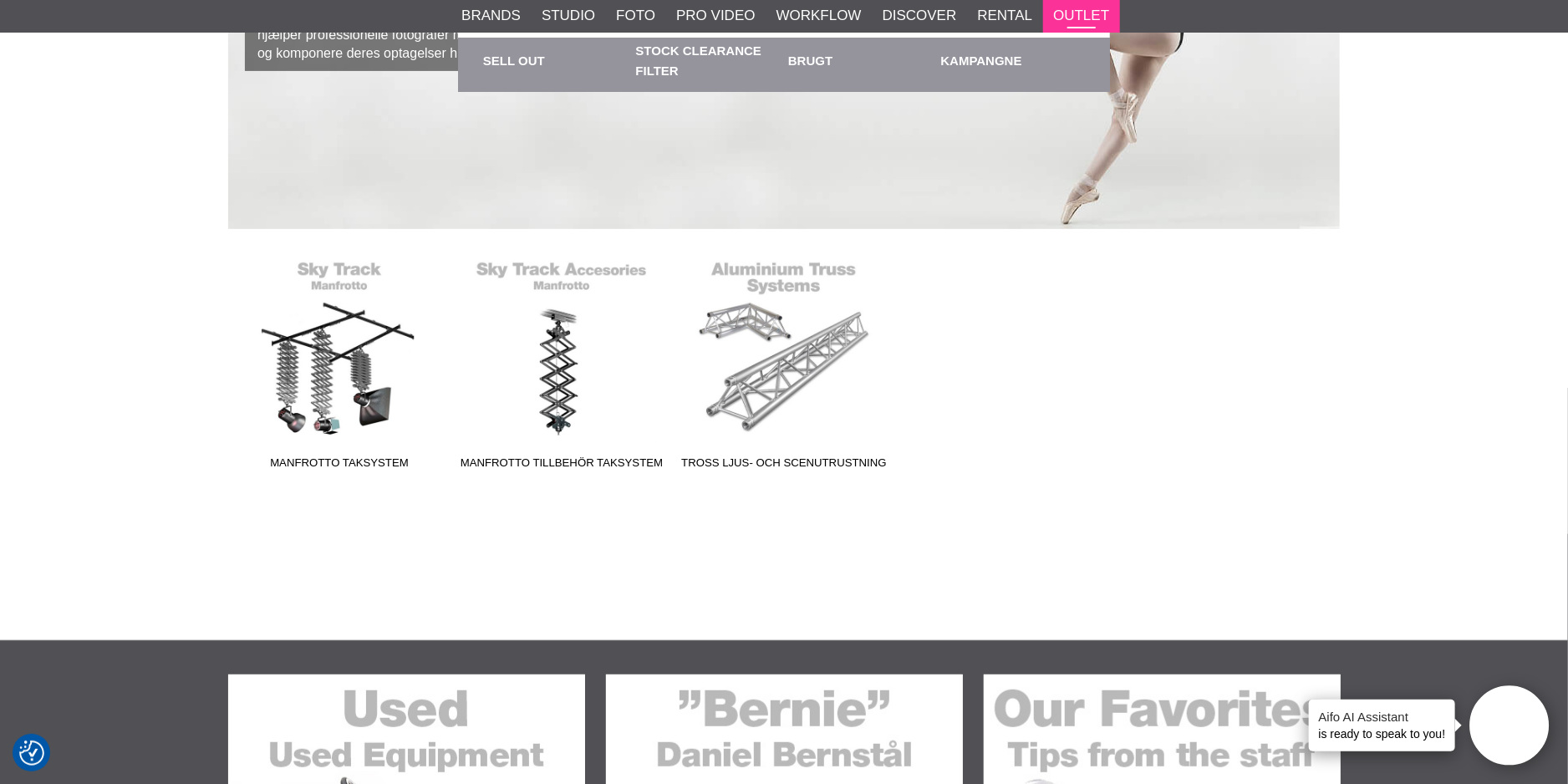
click at [1067, 13] on link "Outlet" at bounding box center [1081, 16] width 56 height 22
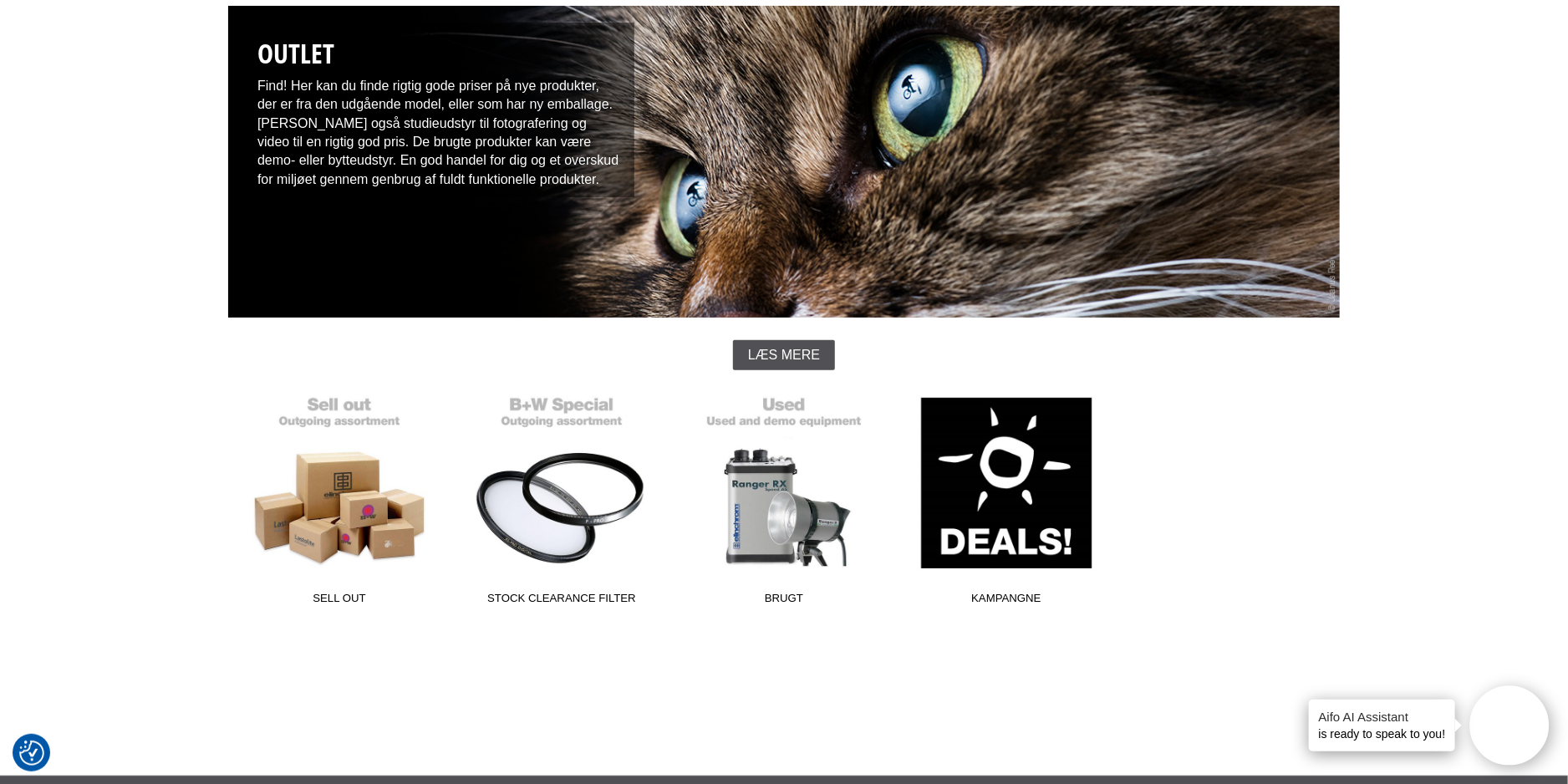
scroll to position [167, 0]
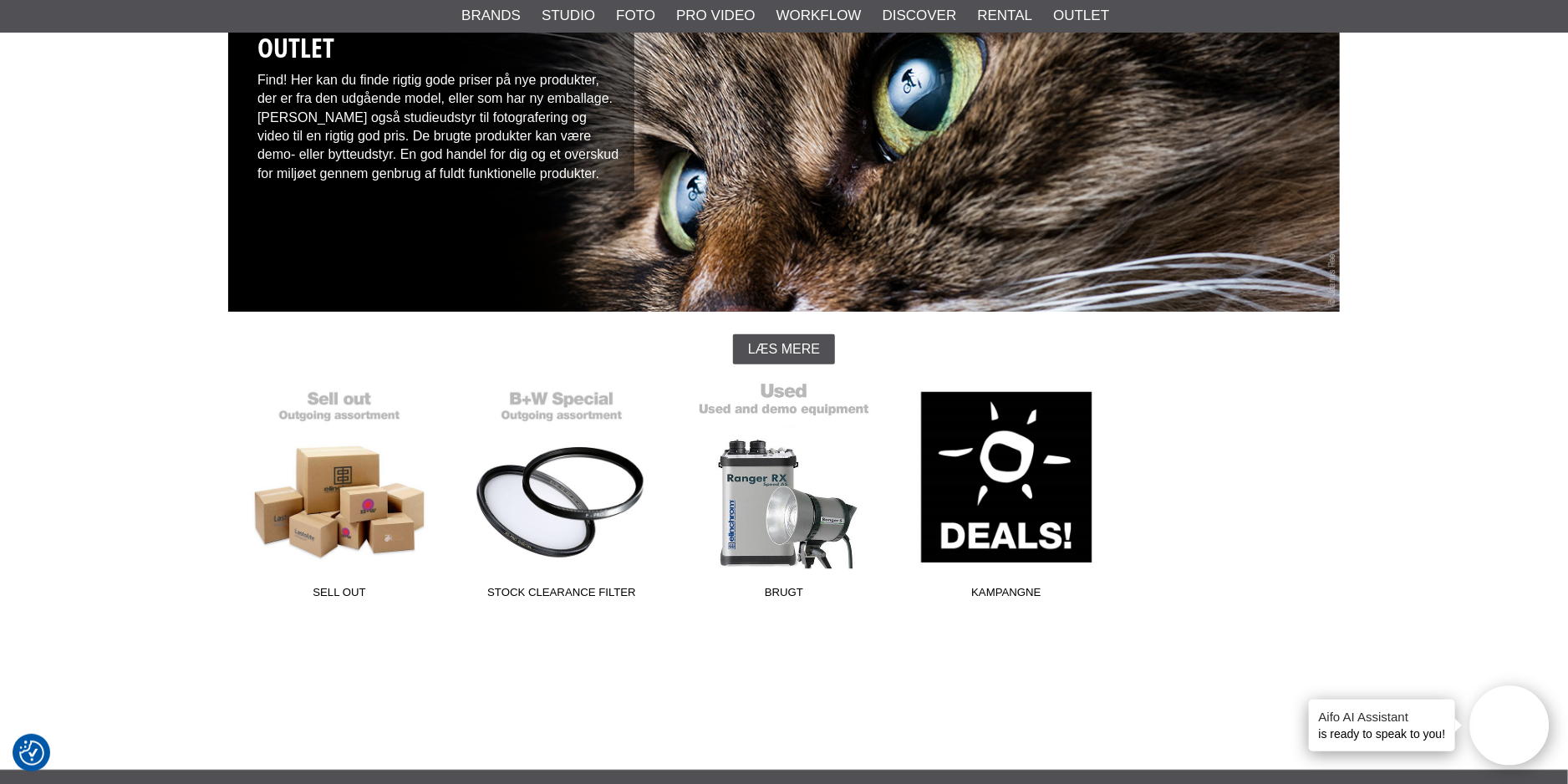
click at [784, 509] on link "Brugt" at bounding box center [784, 494] width 223 height 226
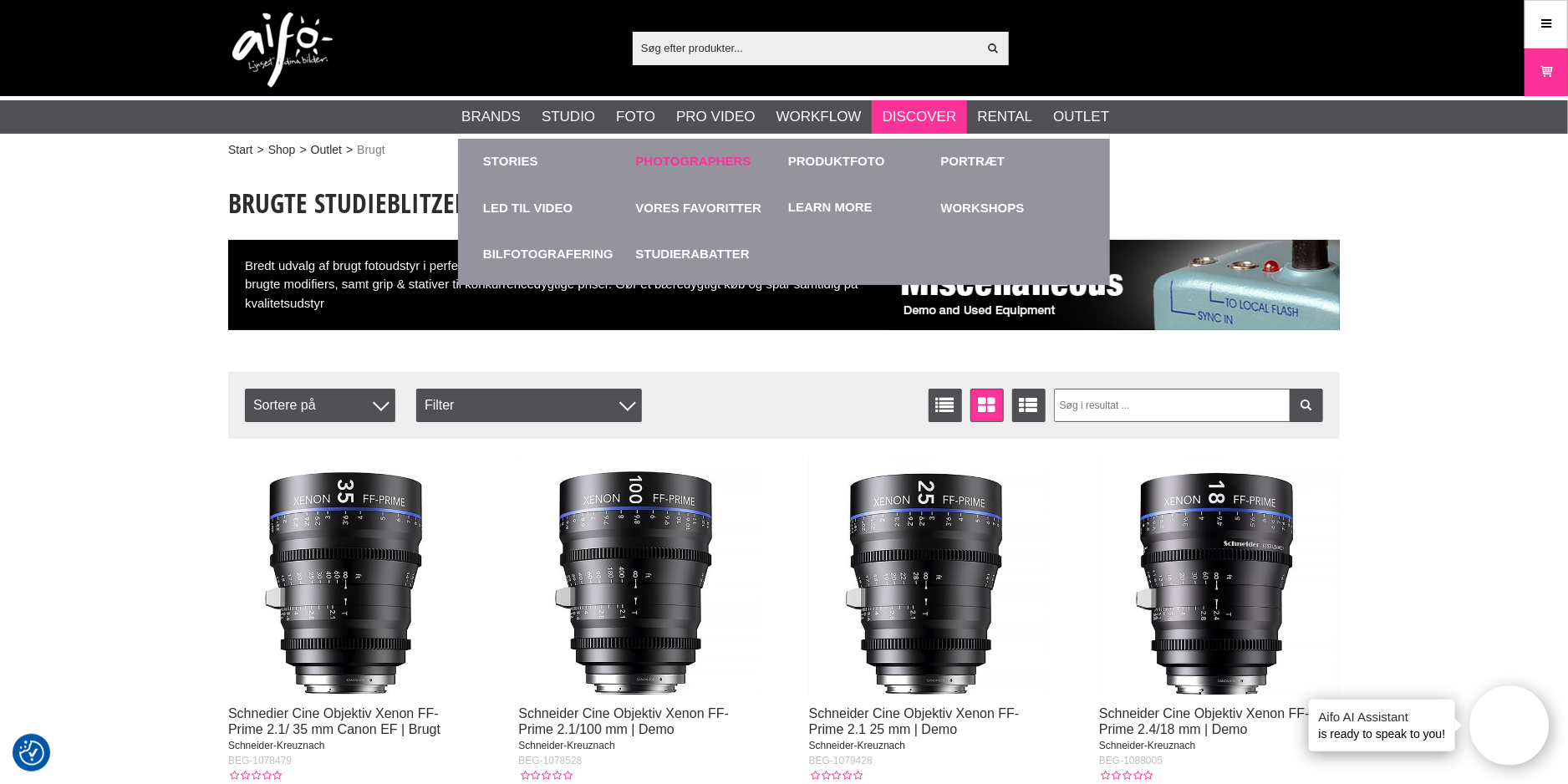
click at [719, 156] on link "Photographers" at bounding box center [694, 161] width 115 height 19
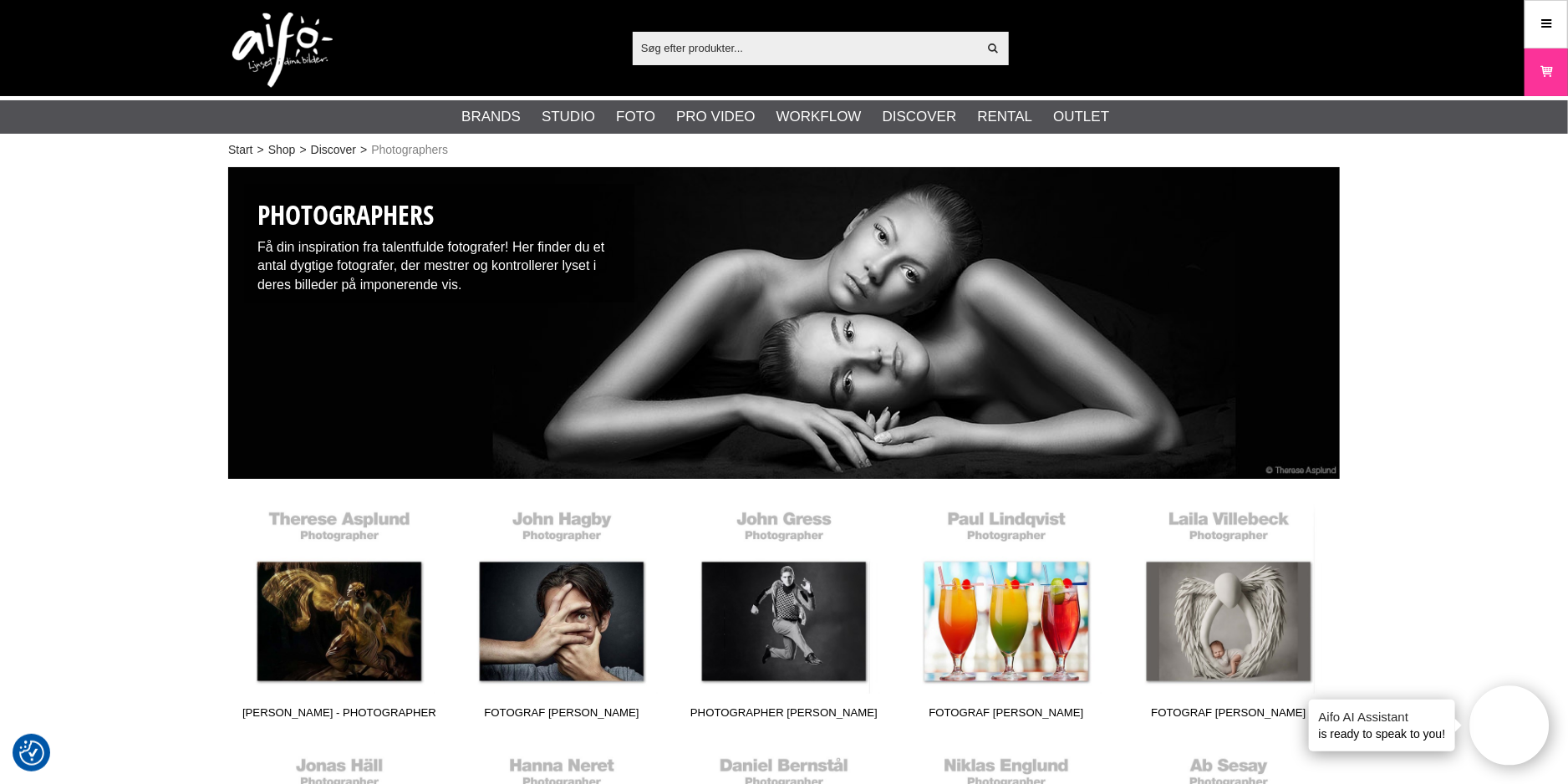
click at [296, 36] on img at bounding box center [283, 50] width 100 height 75
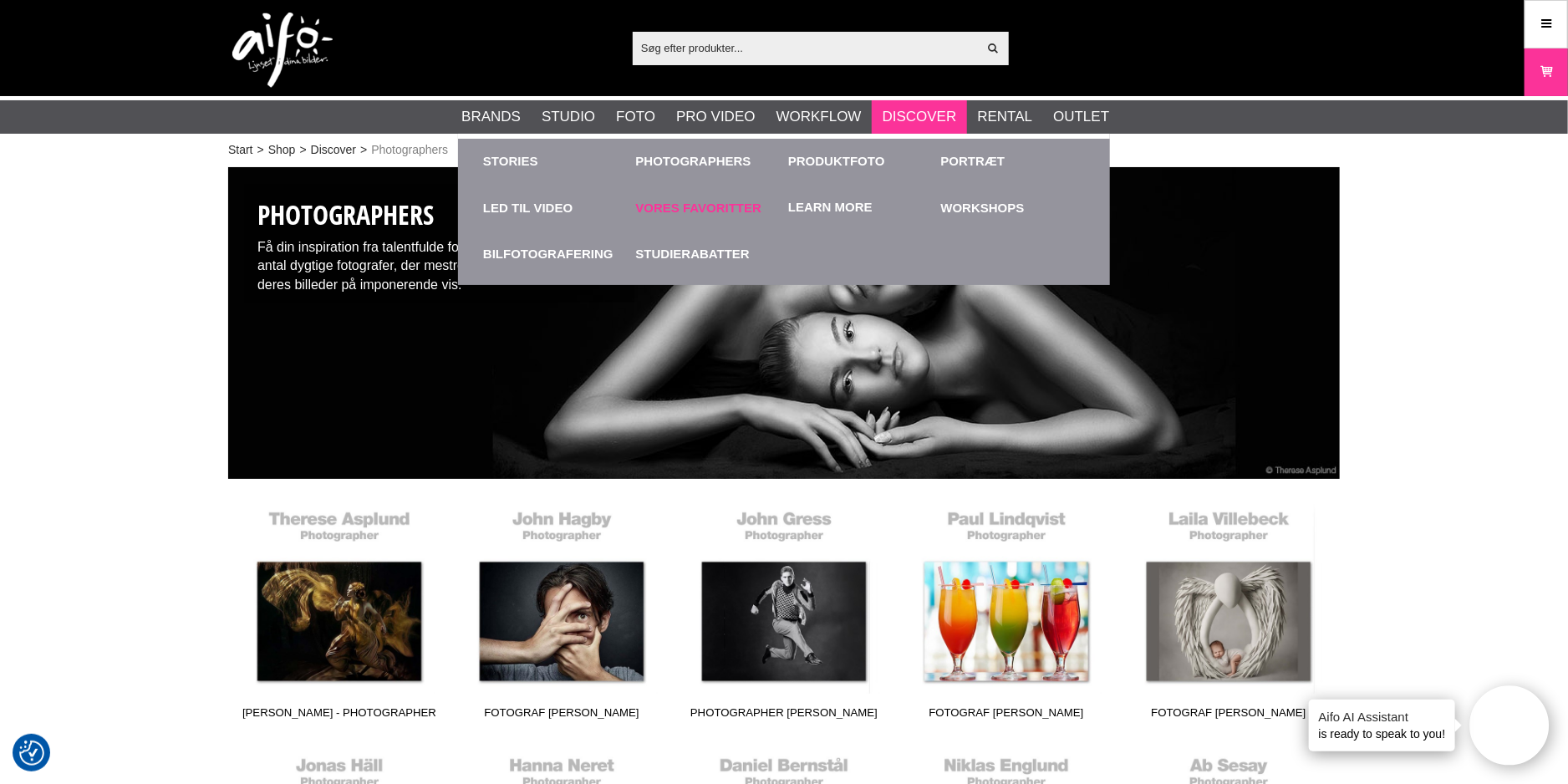
scroll to position [264, 0]
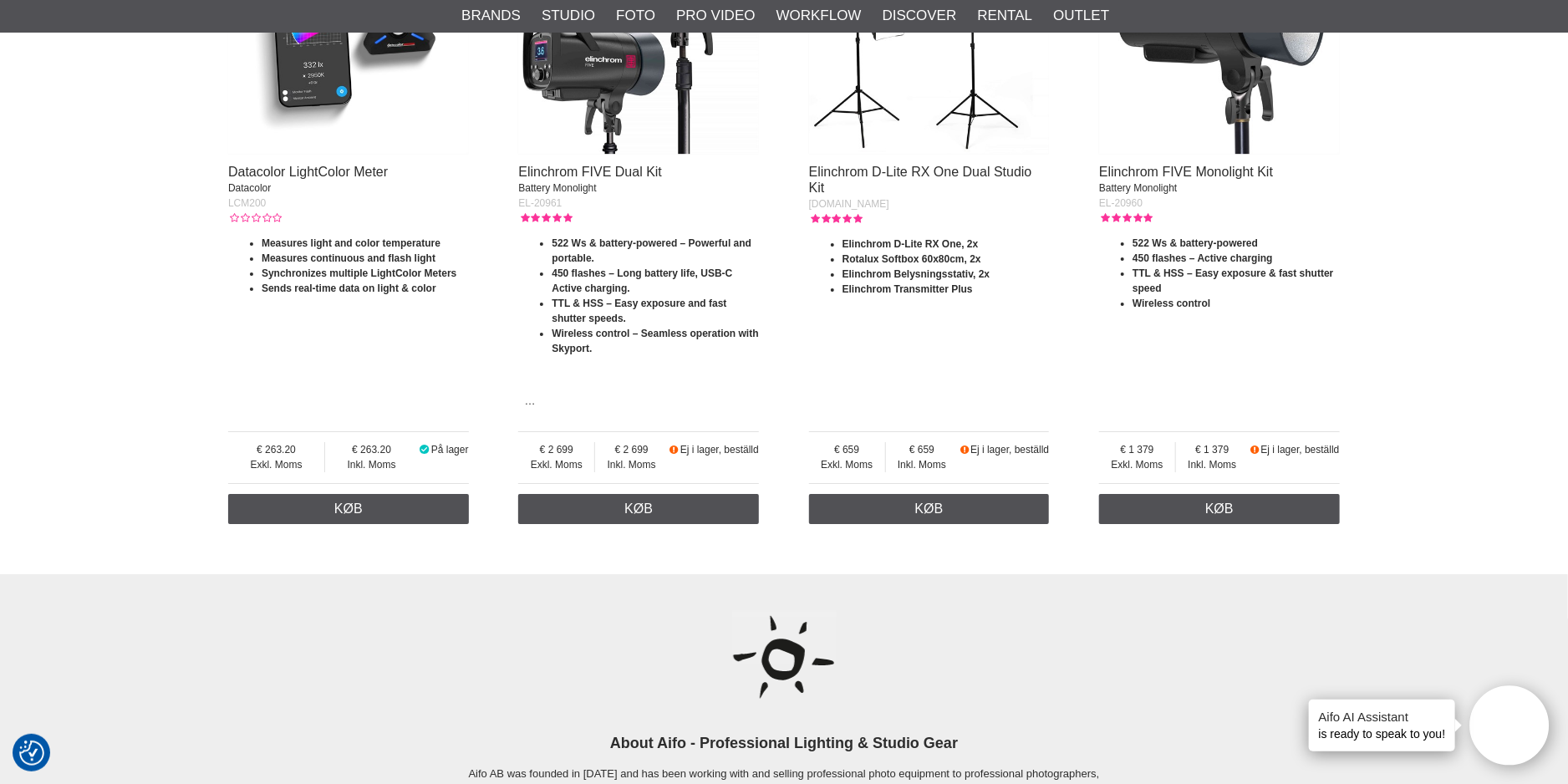
scroll to position [3092, 0]
